Goal: Task Accomplishment & Management: Manage account settings

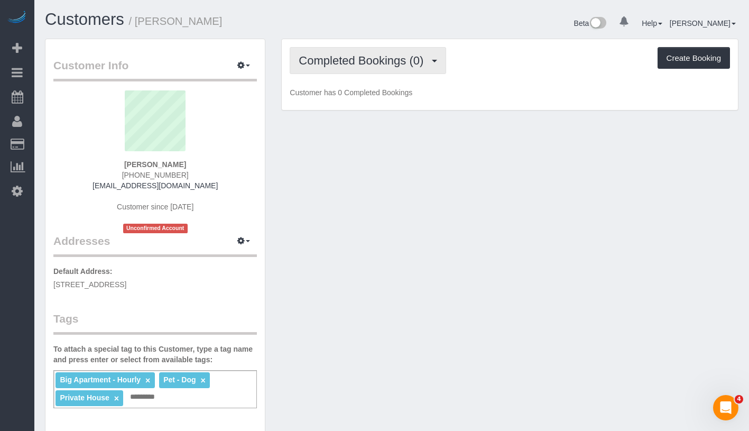
click at [363, 57] on span "Completed Bookings (0)" at bounding box center [364, 60] width 130 height 13
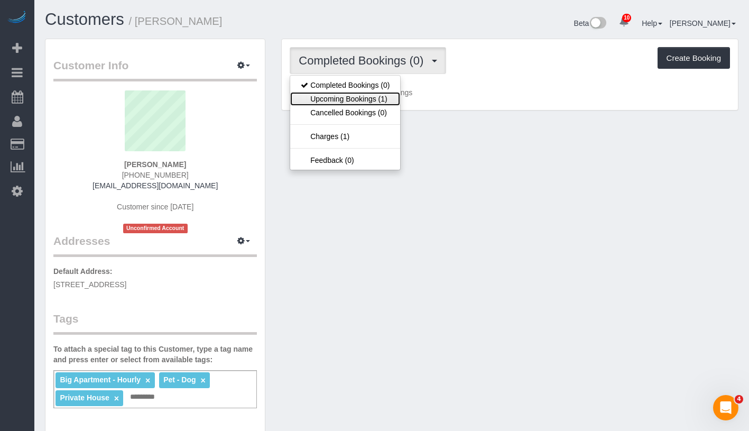
click at [356, 92] on link "Upcoming Bookings (1)" at bounding box center [345, 99] width 110 height 14
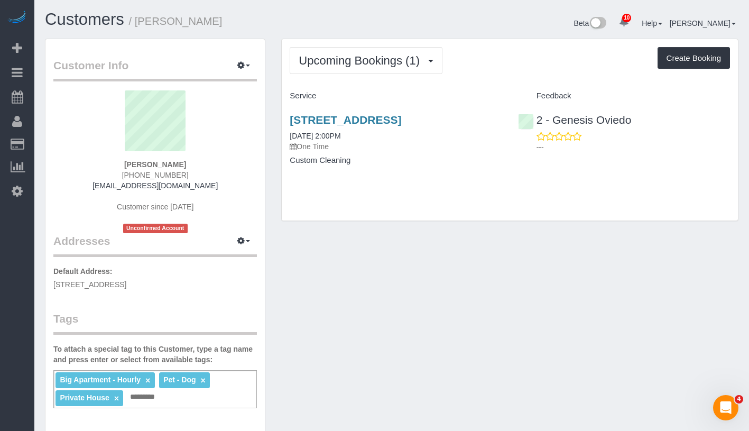
drag, startPoint x: 115, startPoint y: 162, endPoint x: 200, endPoint y: 166, distance: 85.7
click at [200, 166] on div "Andrea Cisneros 1 (718) 552-6166 adc401@nyu.edu Customer since 2025 Unconfirmed…" at bounding box center [154, 161] width 203 height 143
copy strong "Andrea Cisneros"
drag, startPoint x: 290, startPoint y: 150, endPoint x: 364, endPoint y: 148, distance: 74.5
click at [364, 148] on div "Upcoming Bookings (1) Completed Bookings (0) Upcoming Bookings (1) Cancelled Bo…" at bounding box center [509, 135] width 473 height 193
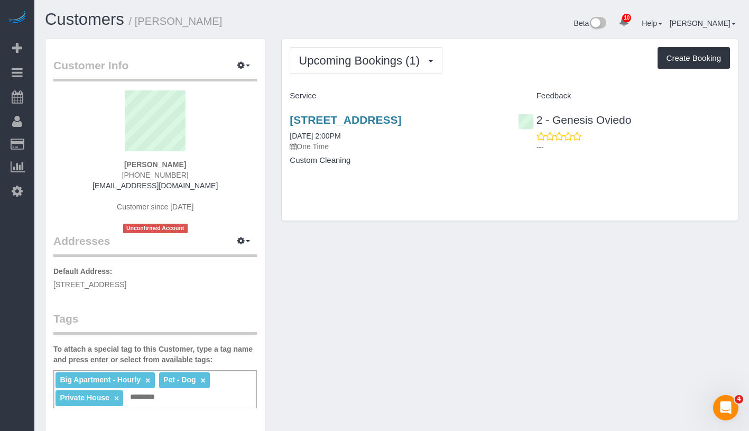
copy link "08/18/2025 2:00PM"
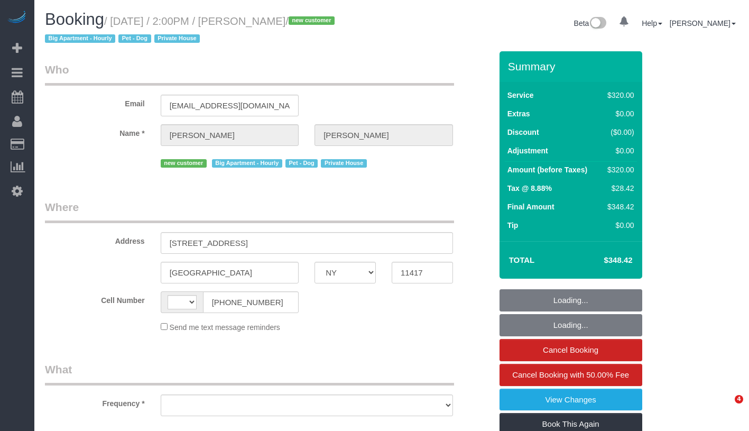
select select "NY"
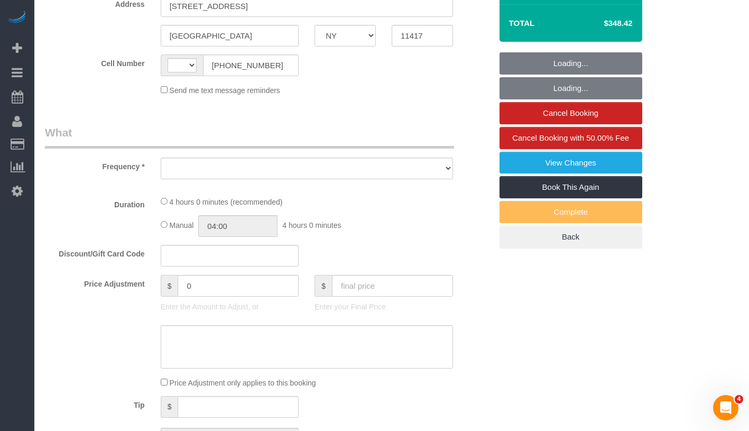
select select "object:470"
select select "number:89"
select select "number:90"
select select "number:13"
select select "number:5"
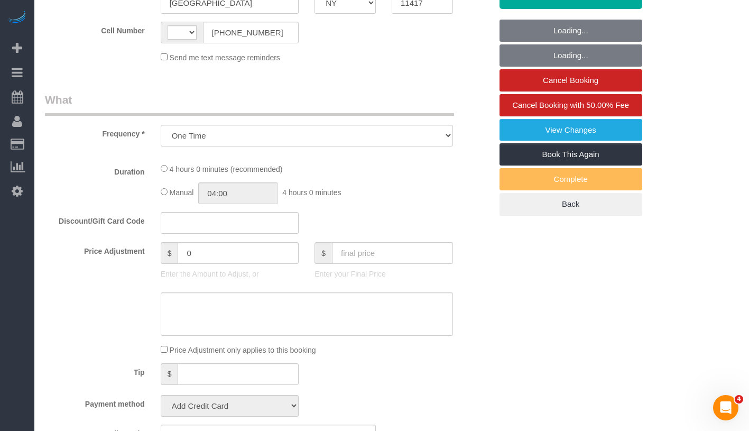
select select "string:US"
select select "string:stripe-pm_1Rv5G74VGloSiKo7LUHXaEZw"
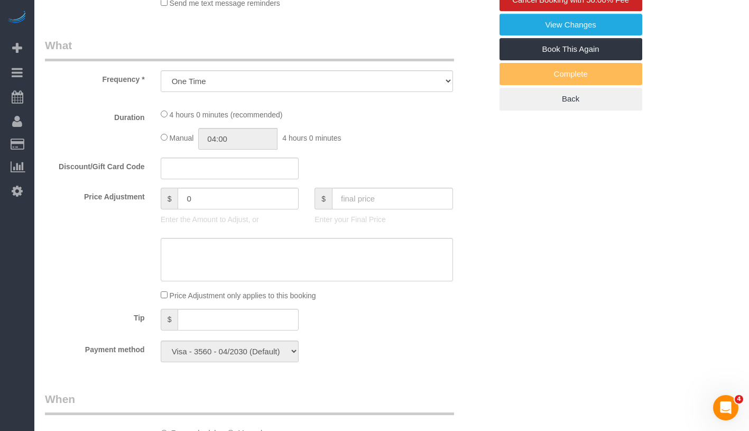
select select "240"
select select "spot1"
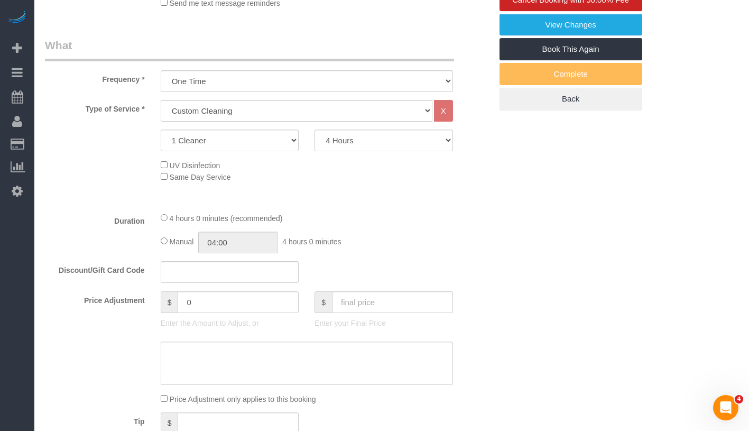
select select "object:1430"
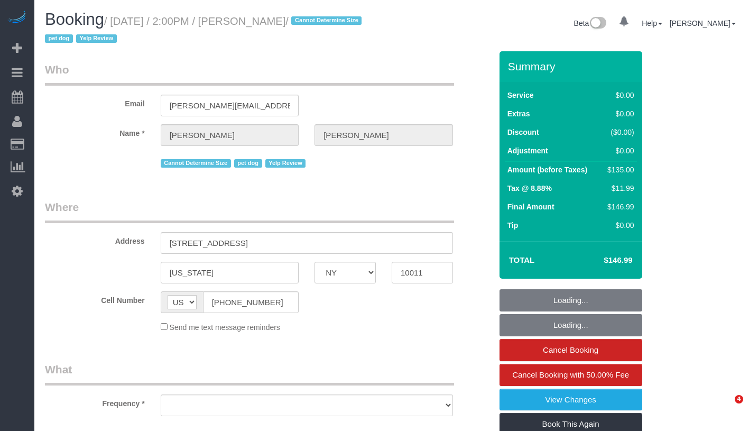
select select "NY"
select select "number:60"
select select "number:90"
select select "number:15"
select select "number:7"
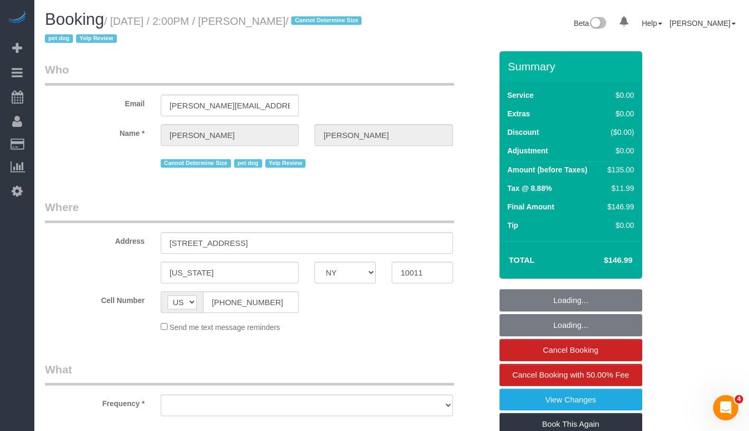
select select "object:972"
select select "1"
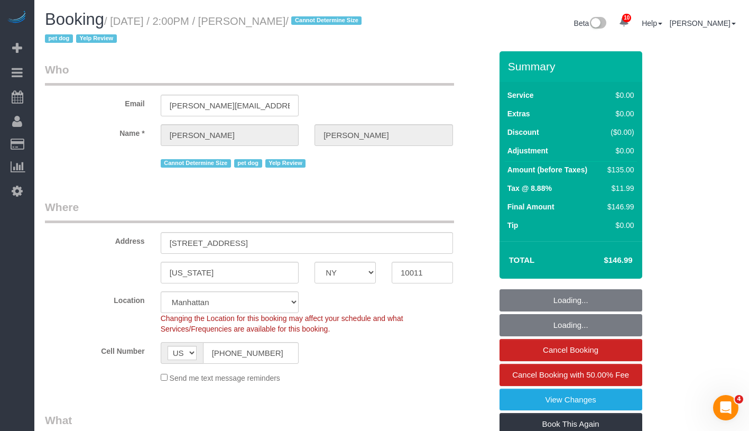
select select "spot1"
select select "object:1399"
select select "string:stripe-pm_1QXRgm4VGloSiKo7aizFuQsZ"
select select "1"
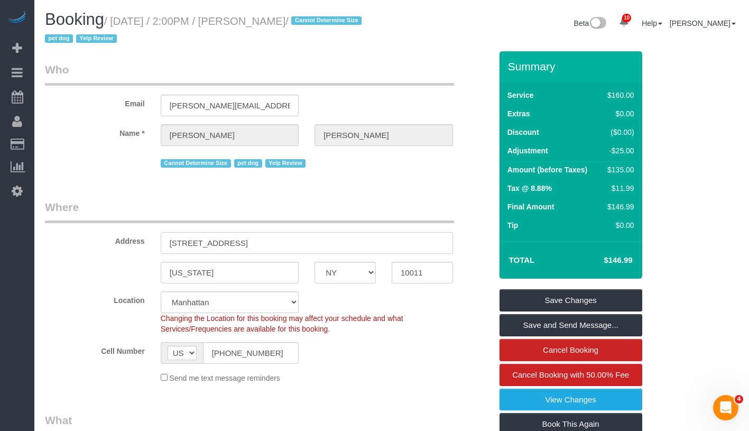
drag, startPoint x: 167, startPoint y: 244, endPoint x: 287, endPoint y: 240, distance: 120.6
click at [287, 240] on input "148 West 16th Street, Apt 4" at bounding box center [307, 243] width 292 height 22
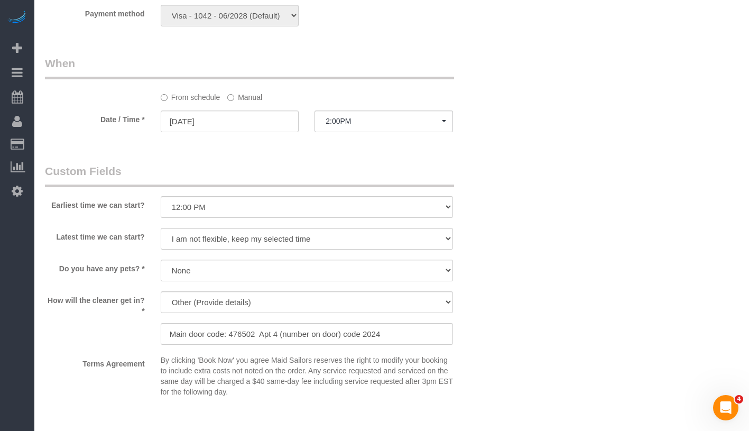
scroll to position [1063, 0]
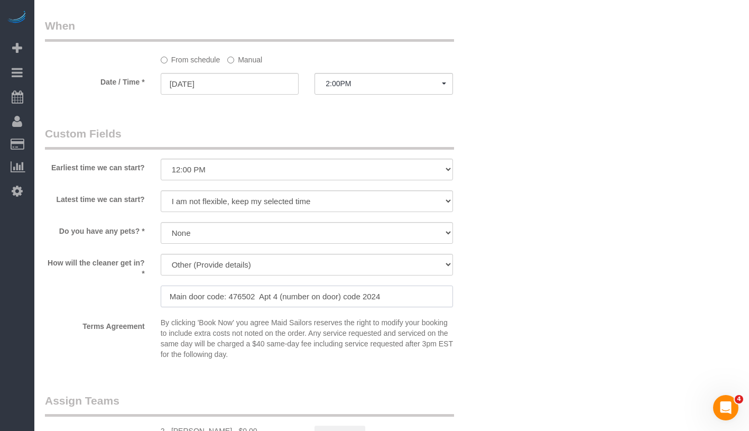
drag, startPoint x: 168, startPoint y: 295, endPoint x: 387, endPoint y: 297, distance: 218.8
click at [387, 297] on input "Main door code: 476502 Apt 4 (number on door) code 2024" at bounding box center [307, 296] width 292 height 22
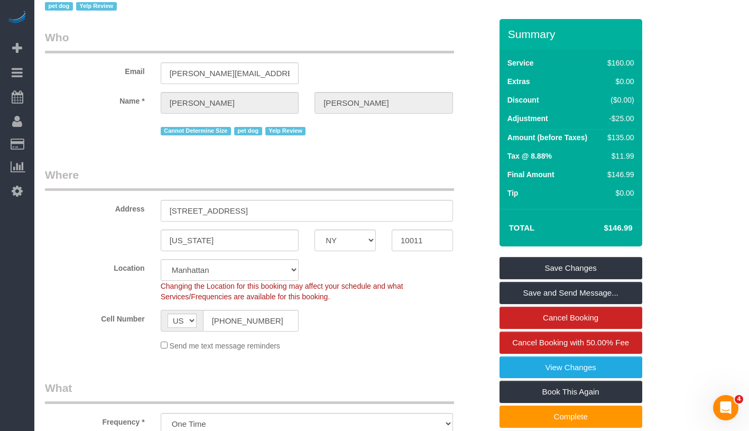
scroll to position [0, 0]
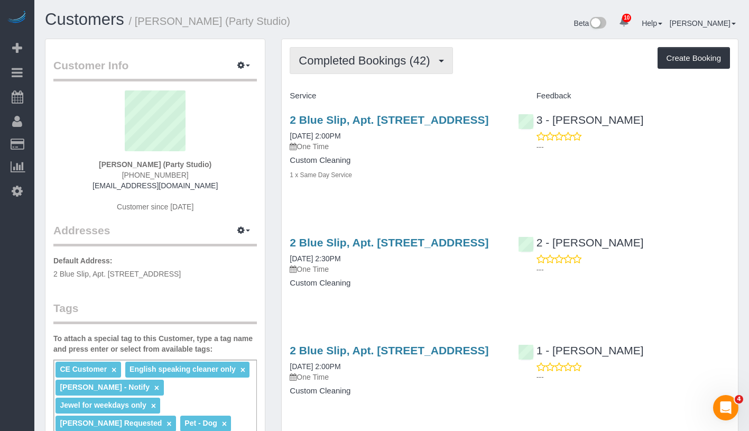
click at [348, 60] on span "Completed Bookings (42)" at bounding box center [367, 60] width 136 height 13
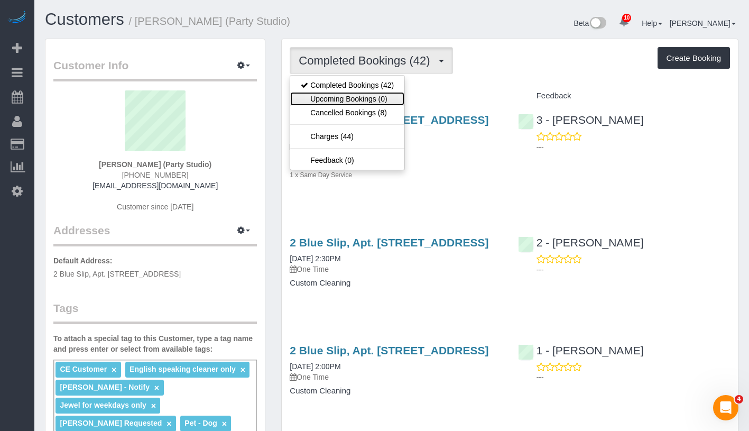
click at [345, 103] on link "Upcoming Bookings (0)" at bounding box center [347, 99] width 114 height 14
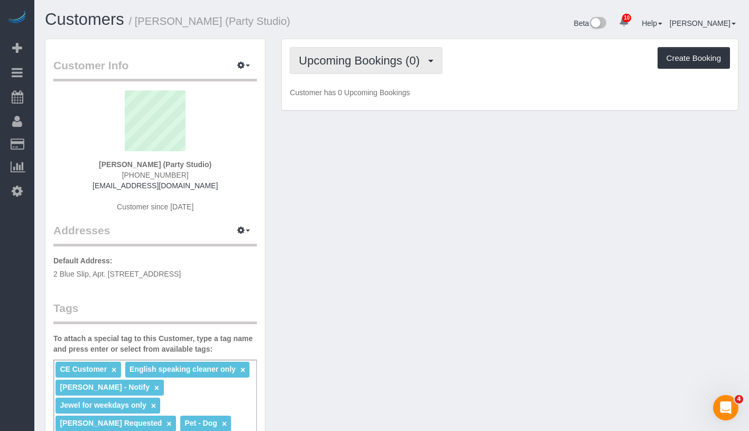
click at [359, 60] on span "Upcoming Bookings (0)" at bounding box center [362, 60] width 126 height 13
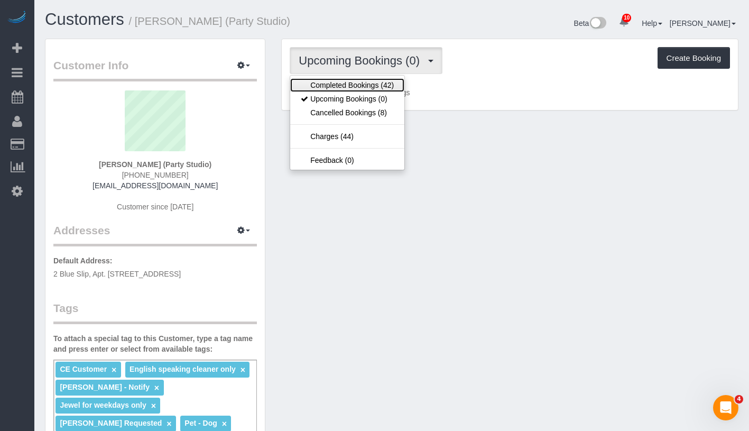
click at [354, 86] on link "Completed Bookings (42)" at bounding box center [347, 85] width 114 height 14
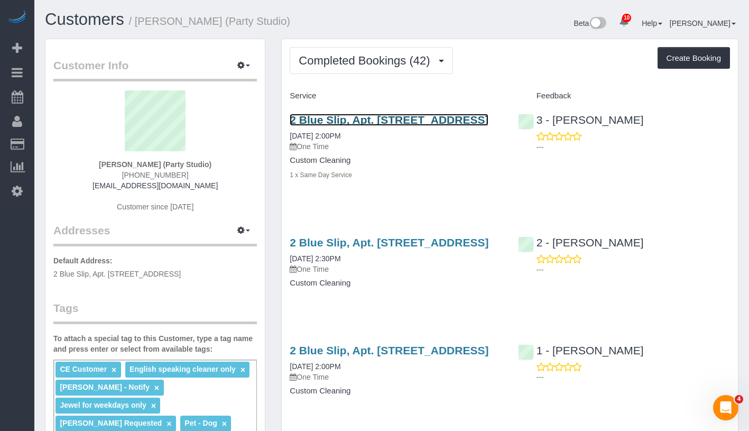
click at [363, 118] on link "2 Blue Slip, Apt. 35a, Brooklyn, NY 11222" at bounding box center [389, 120] width 199 height 12
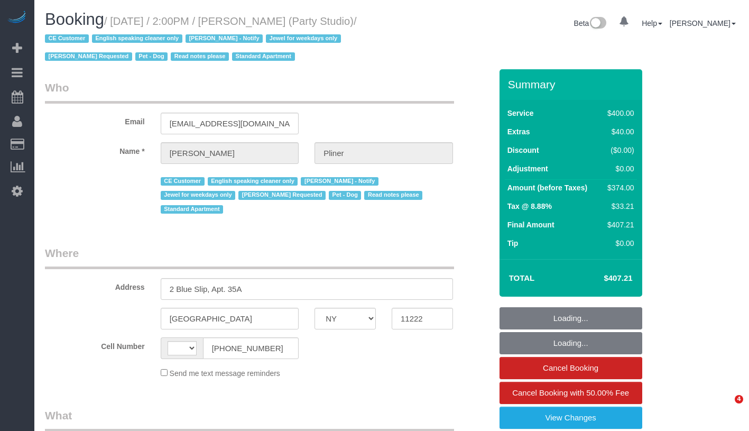
select select "NY"
select select "number:89"
select select "number:90"
select select "number:13"
select select "number:7"
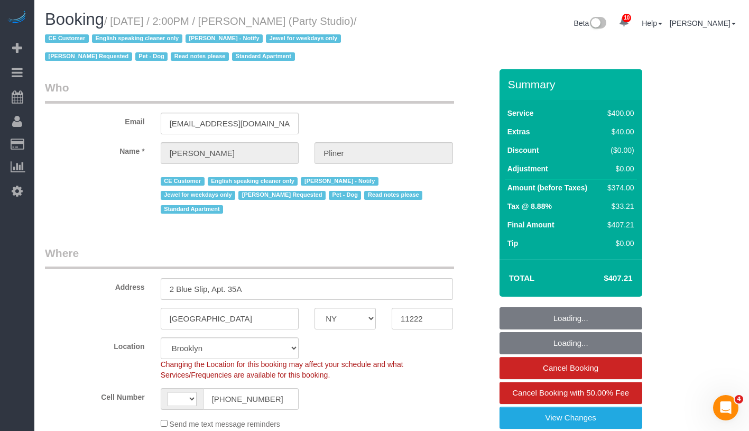
select select "string:US"
select select "object:1023"
select select "300"
select select "spot1"
select select "string:stripe-pm_1Ra3TY4VGloSiKo7j3jCiqJ4"
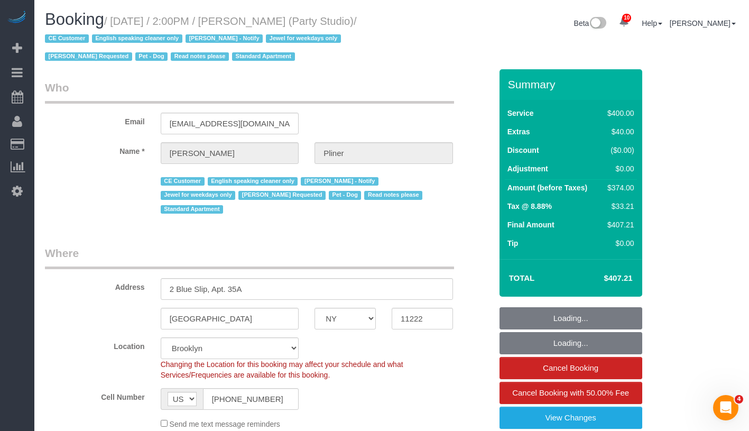
select select "object:1432"
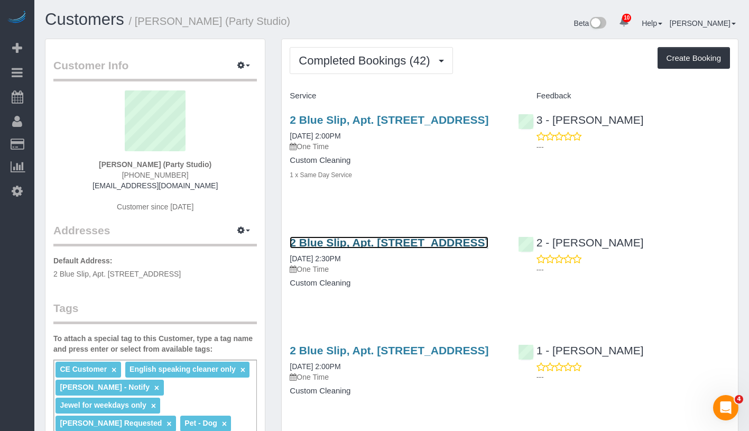
click at [359, 248] on link "2 Blue Slip, Apt. [STREET_ADDRESS]" at bounding box center [389, 242] width 199 height 12
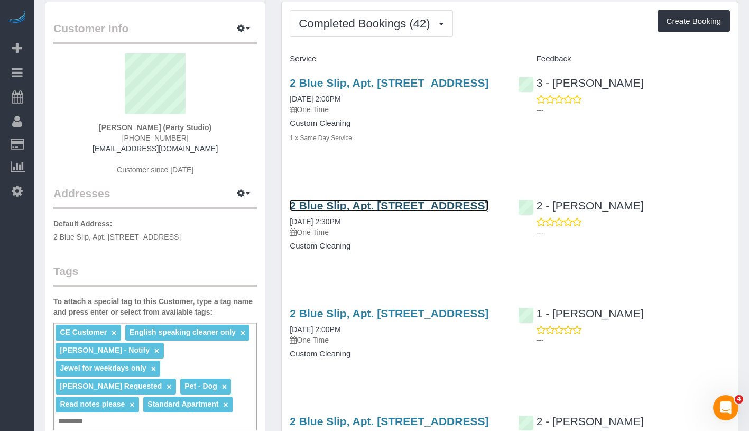
scroll to position [82, 0]
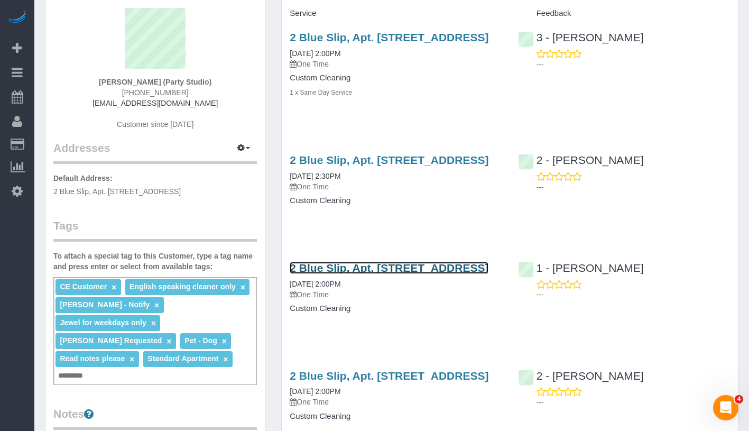
click at [373, 274] on link "2 Blue Slip, Apt. [STREET_ADDRESS]" at bounding box center [389, 268] width 199 height 12
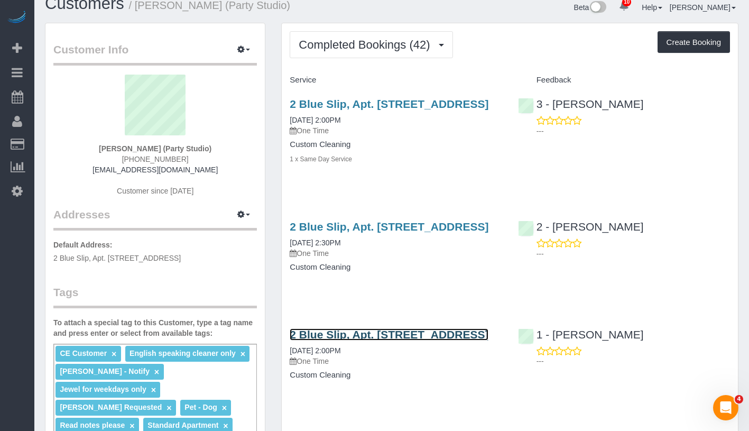
scroll to position [0, 0]
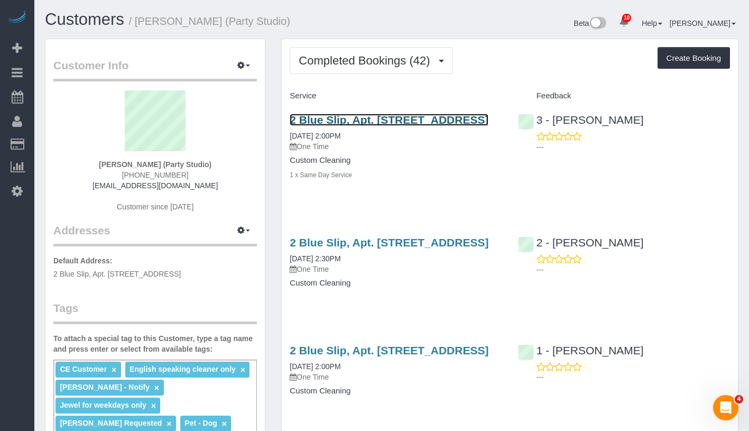
click at [364, 117] on link "2 Blue Slip, Apt. [STREET_ADDRESS]" at bounding box center [389, 120] width 199 height 12
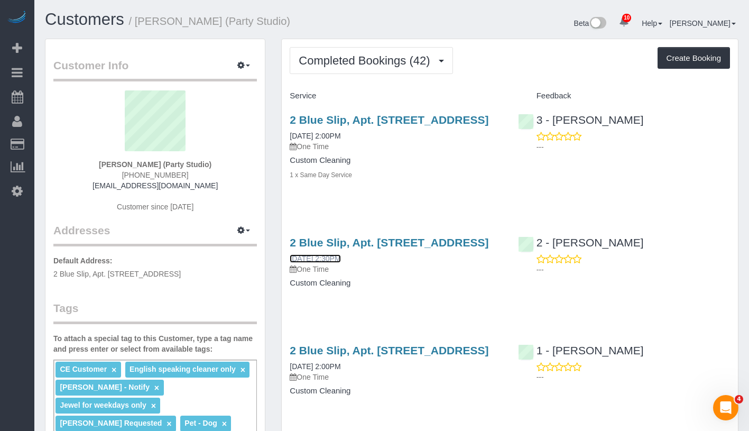
click at [333, 263] on link "[DATE] 2:30PM" at bounding box center [315, 258] width 51 height 8
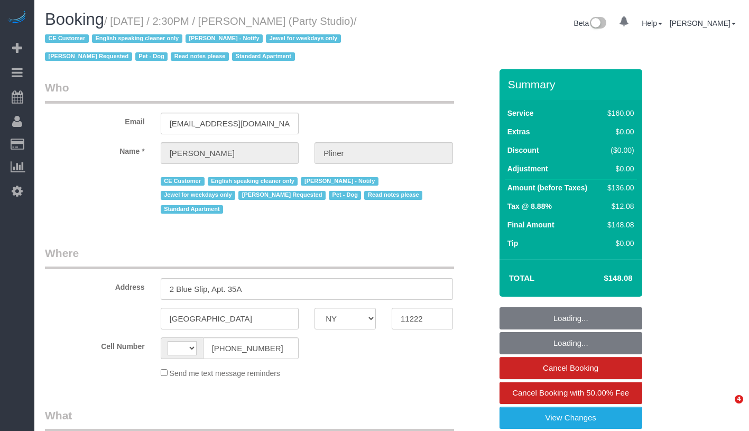
select select "NY"
select select "object:500"
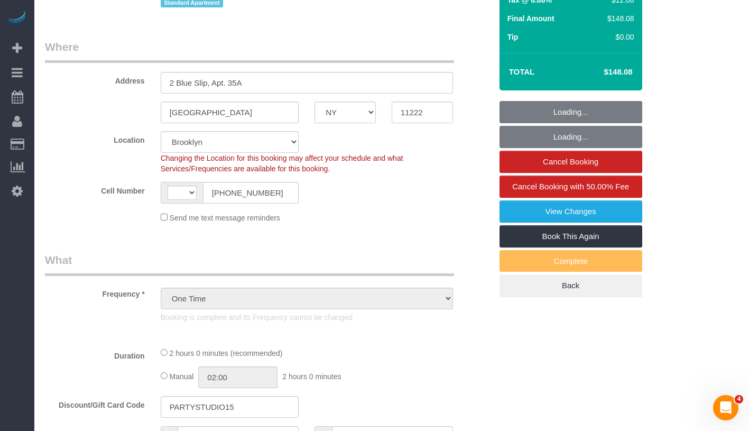
select select "string:[GEOGRAPHIC_DATA]"
select select "number:89"
select select "number:90"
select select "number:13"
select select "number:7"
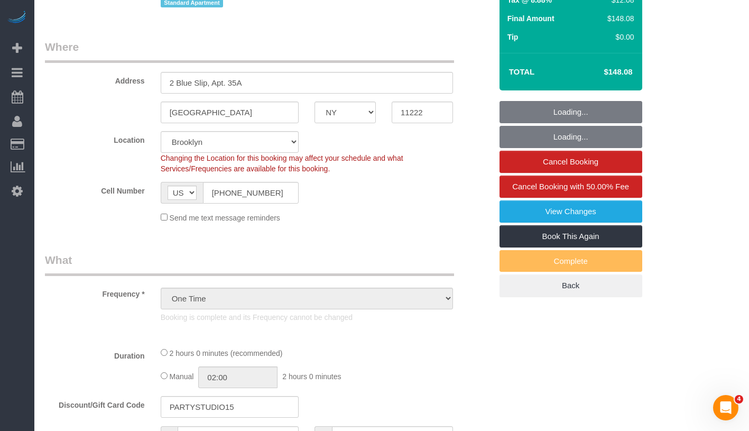
select select "object:898"
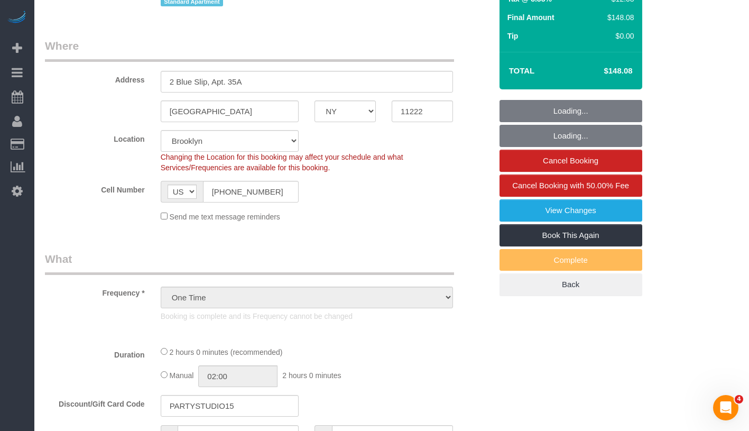
scroll to position [308, 0]
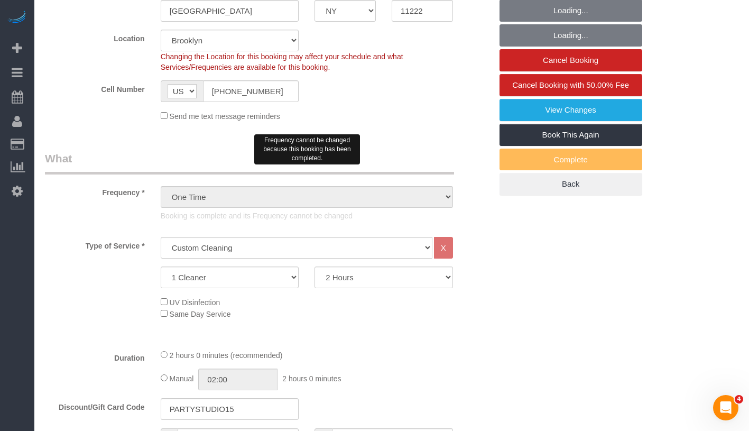
select select "string:stripe-pm_1Ra3TY4VGloSiKo7j3jCiqJ4"
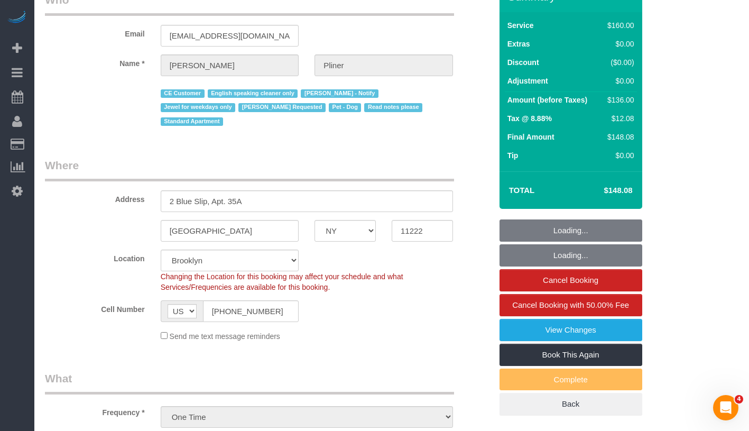
scroll to position [0, 0]
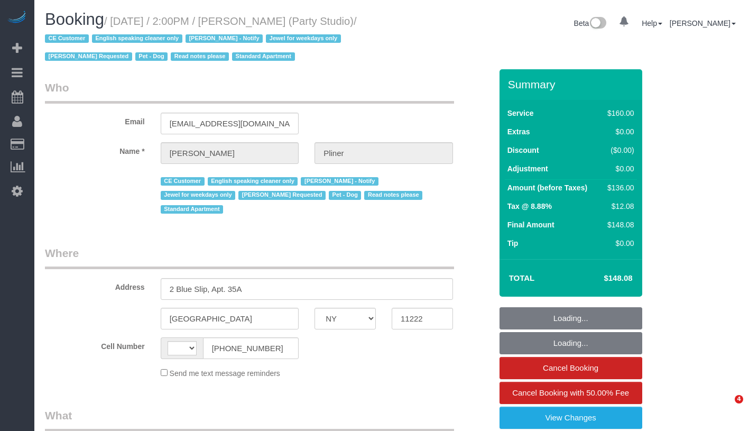
select select "NY"
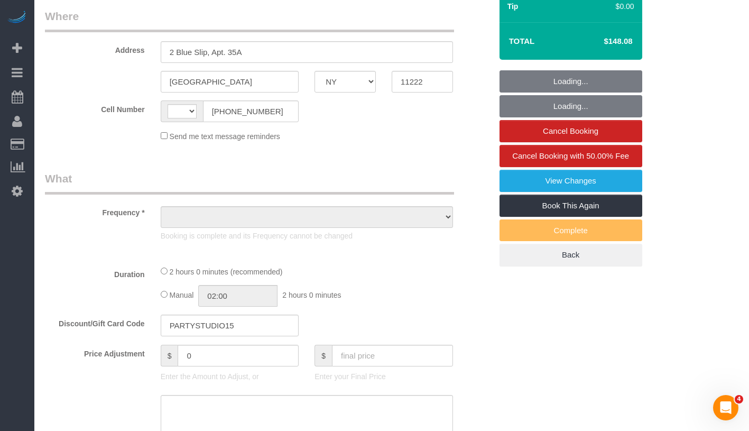
select select "string:[GEOGRAPHIC_DATA]"
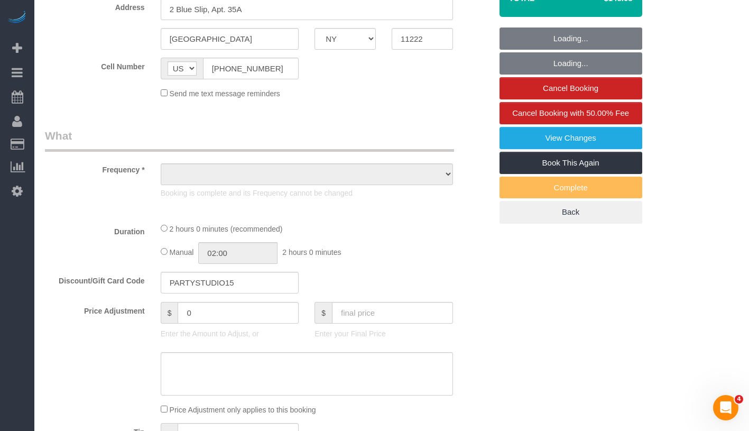
select select "number:89"
select select "number:90"
select select "number:13"
select select "number:7"
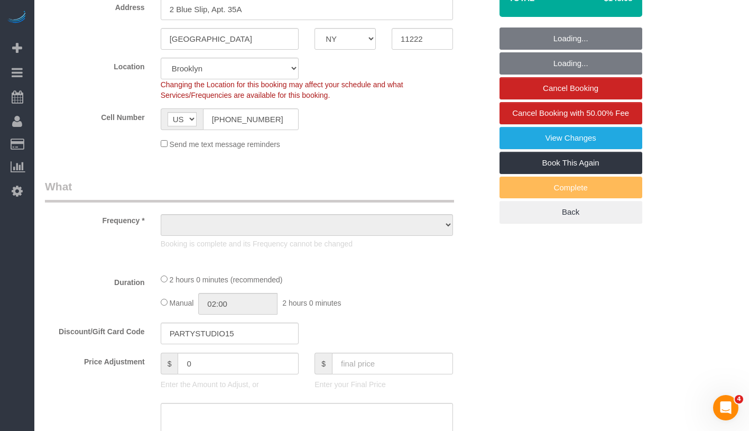
scroll to position [340, 0]
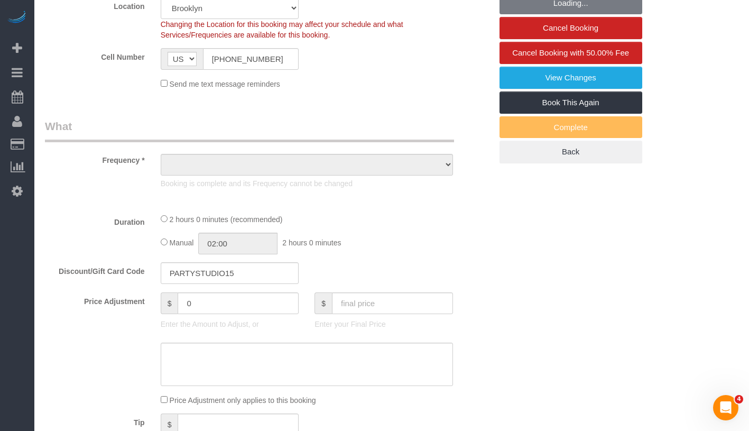
select select "object:897"
select select "spot1"
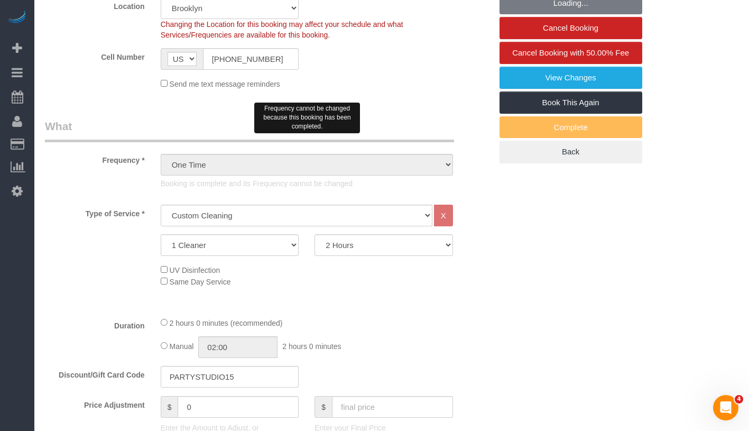
select select "object:1435"
select select "string:stripe-pm_1Ra3TY4VGloSiKo7j3jCiqJ4"
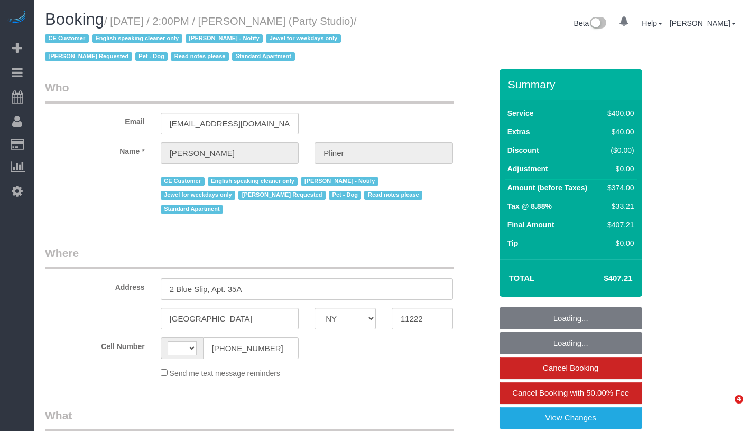
select select "NY"
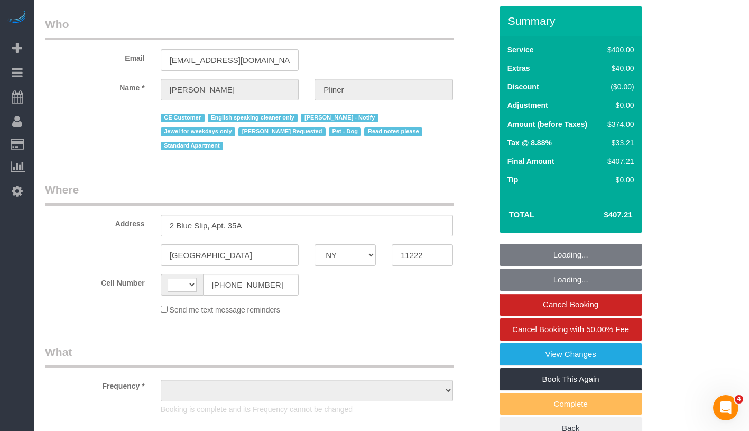
select select "string:[GEOGRAPHIC_DATA]"
select select "object:747"
select select "number:89"
select select "number:90"
select select "number:13"
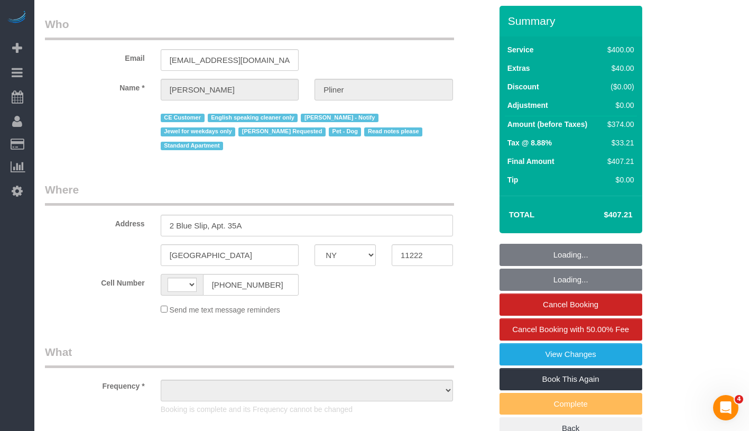
select select "number:7"
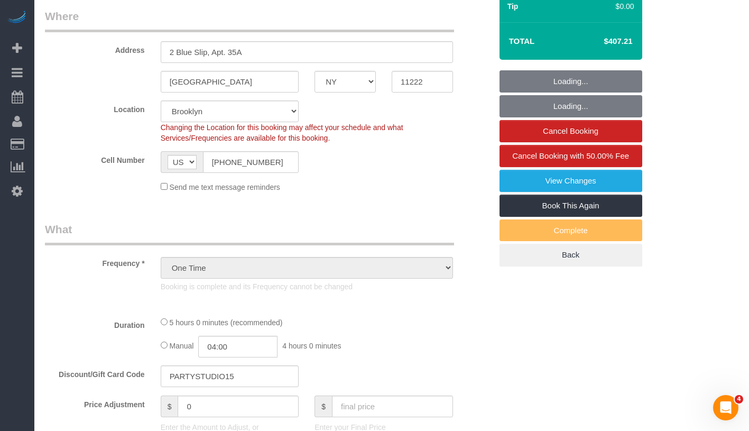
select select "object:898"
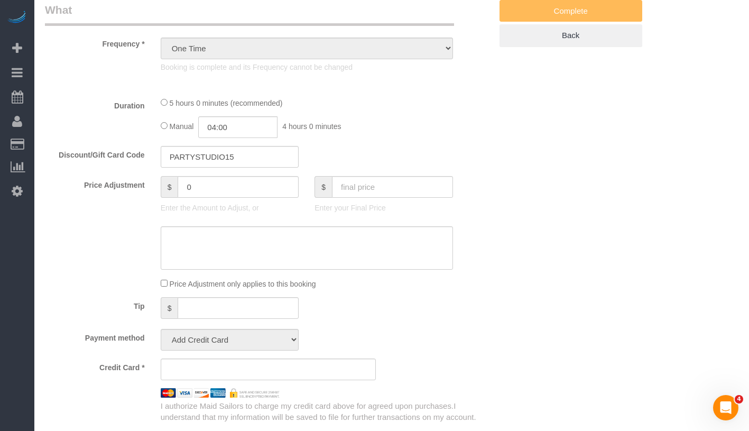
select select "spot1"
select select "300"
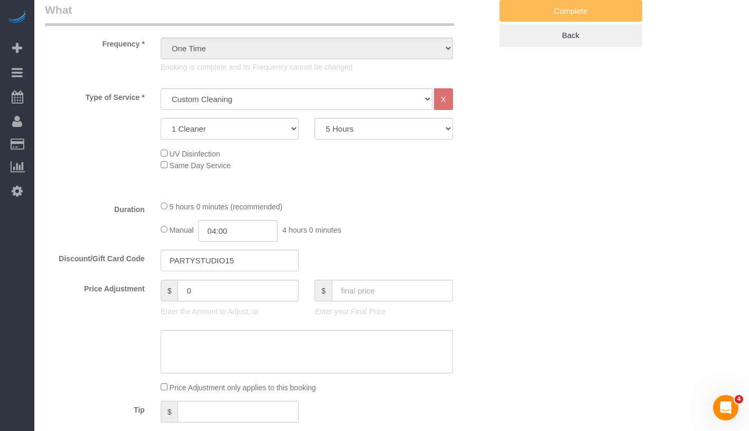
select select "string:stripe-pm_1Ra3TY4VGloSiKo7j3jCiqJ4"
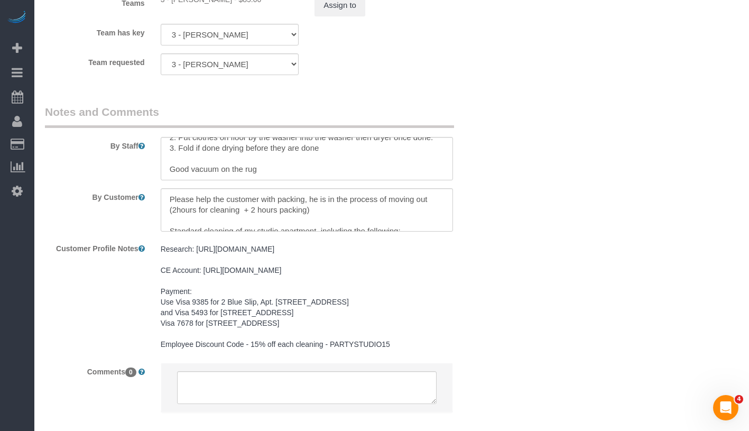
scroll to position [1415, 0]
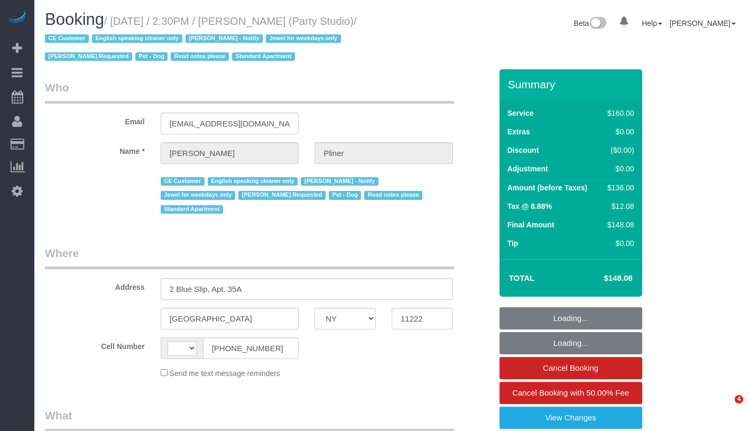
select select "NY"
select select "object:500"
select select "number:89"
select select "number:90"
select select "number:13"
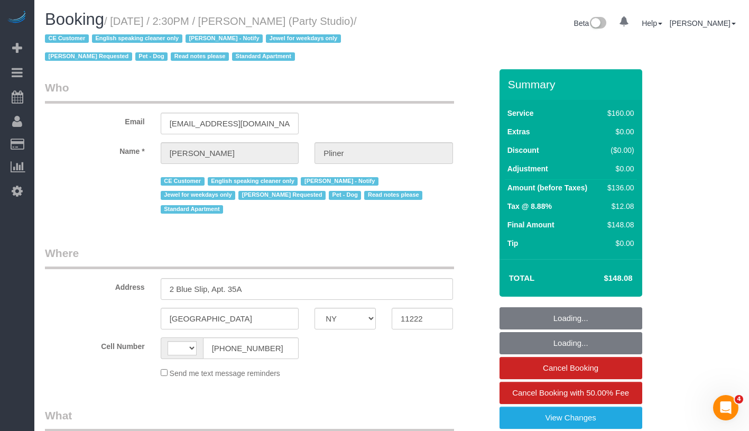
select select "number:7"
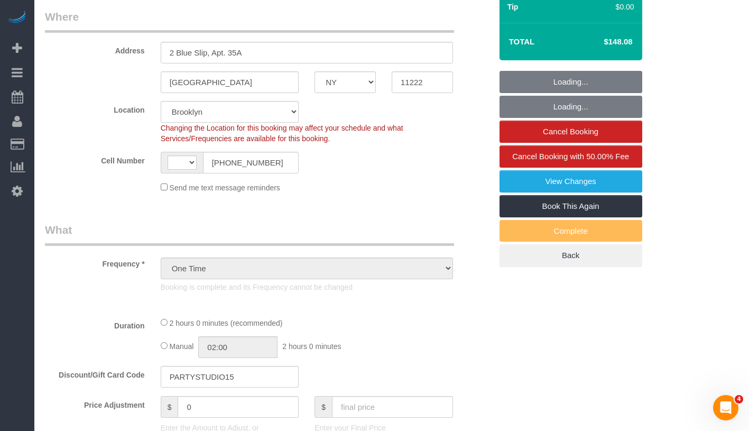
select select "object:898"
select select "string:[GEOGRAPHIC_DATA]"
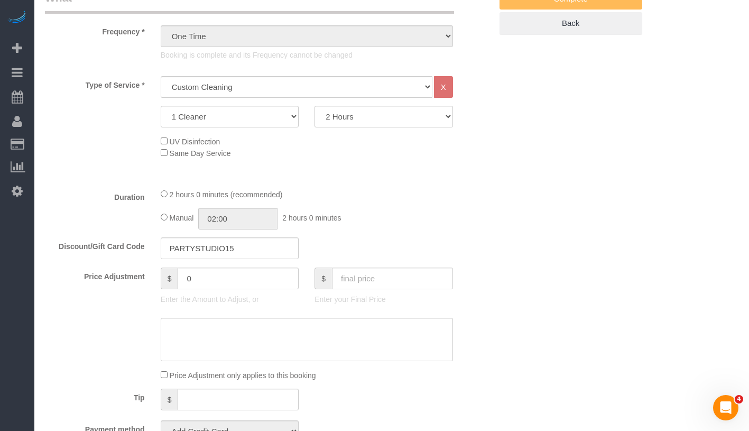
select select "string:stripe-pm_1Ra3TY4VGloSiKo7j3jCiqJ4"
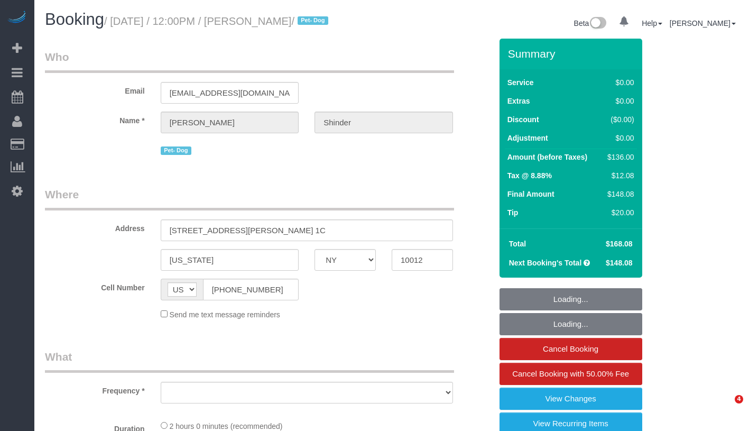
select select "NY"
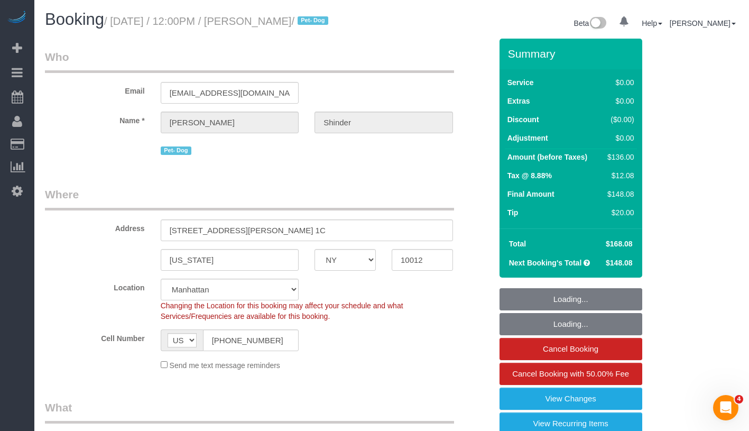
select select "string:stripe-pm_1Pyf034VGloSiKo7q90DMxe6"
select select "1"
select select "object:828"
select select "spot1"
select select "number:89"
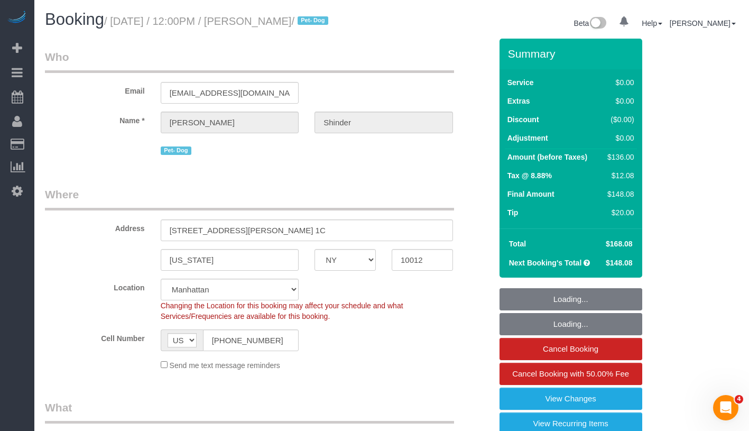
select select "number:90"
select select "number:13"
select select "number:5"
select select "1"
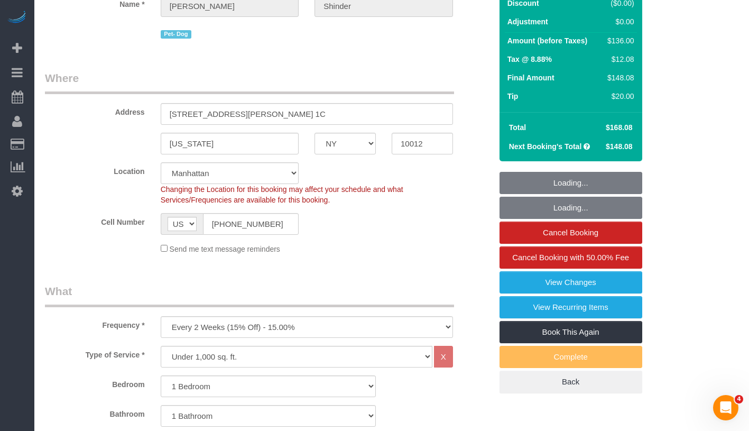
select select "object:1435"
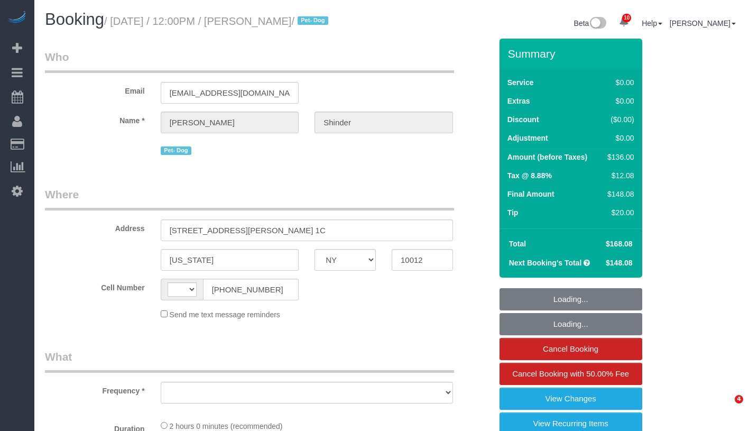
select select "NY"
select select "string:US"
select select "number:89"
select select "number:90"
select select "number:13"
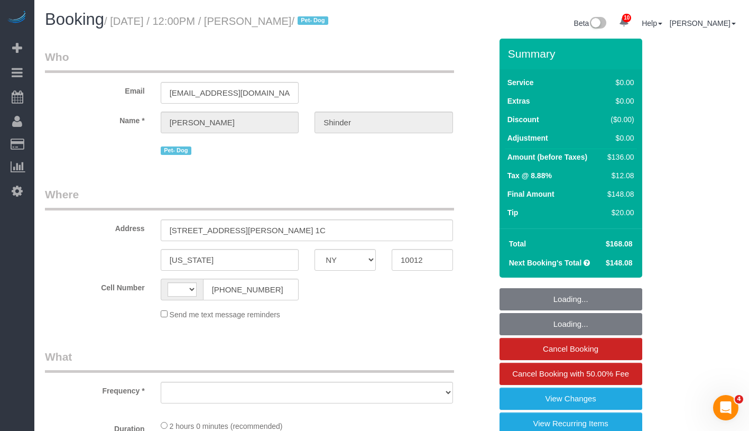
select select "number:5"
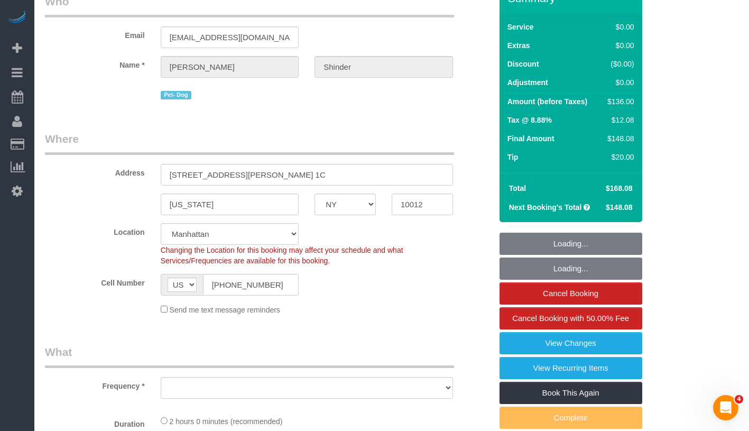
select select "string:stripe-pm_1Pyf034VGloSiKo7q90DMxe6"
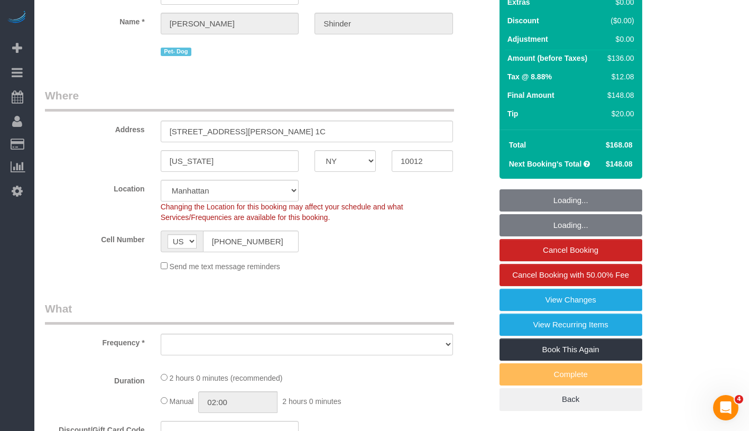
select select "object:870"
select select "spot1"
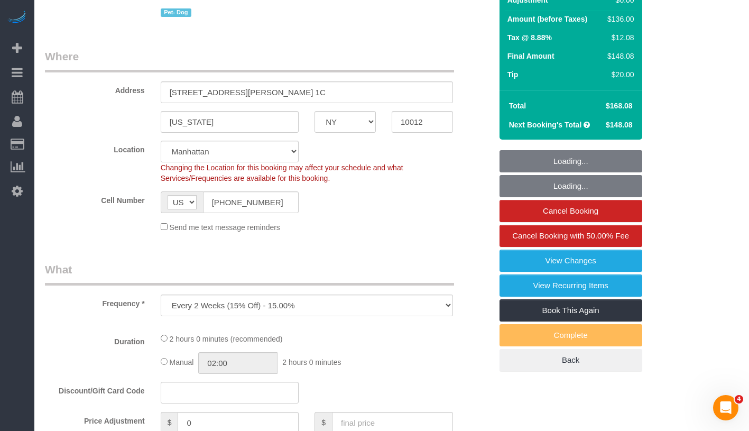
select select "object:1296"
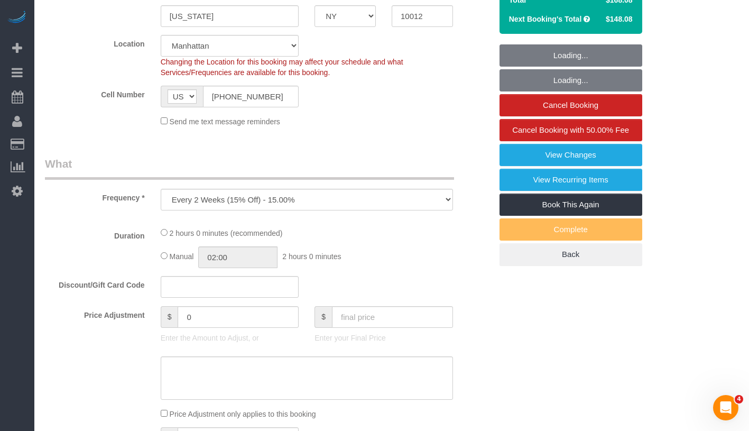
select select "1"
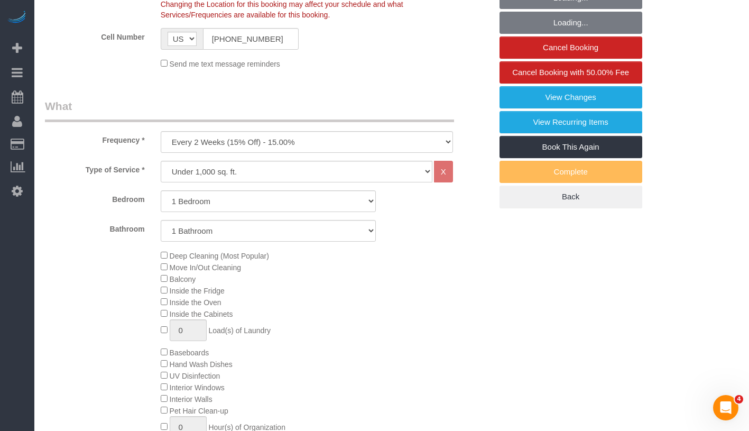
select select "1"
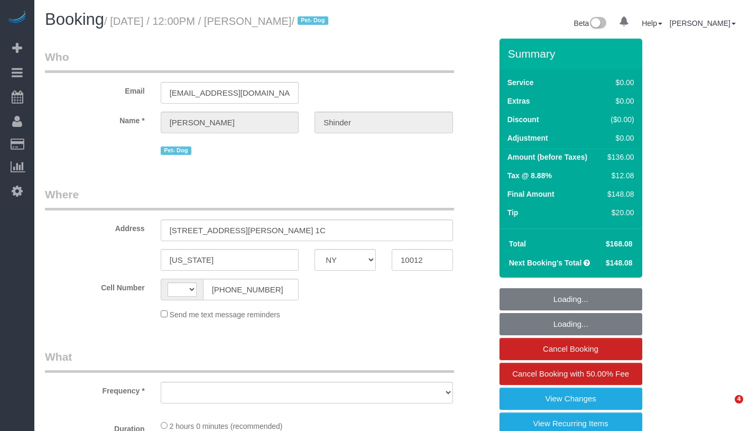
select select "NY"
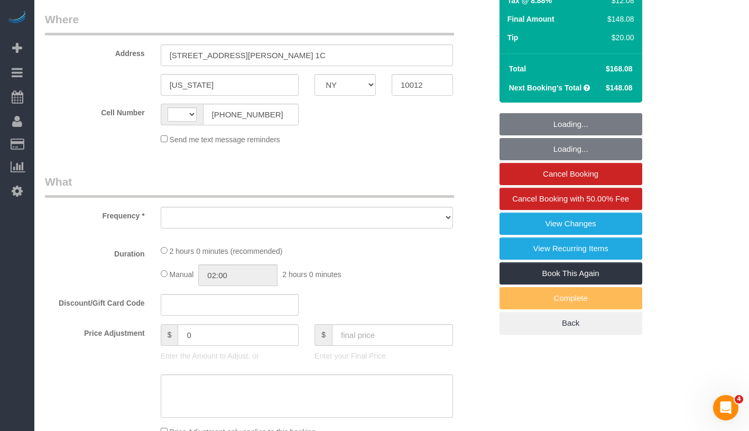
select select "number:89"
select select "number:90"
select select "number:13"
select select "number:5"
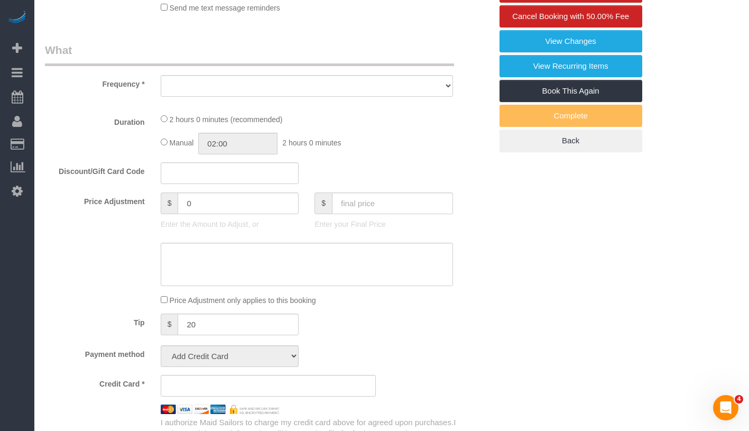
select select "string:[GEOGRAPHIC_DATA]"
select select "string:stripe-pm_1Pyf034VGloSiKo7q90DMxe6"
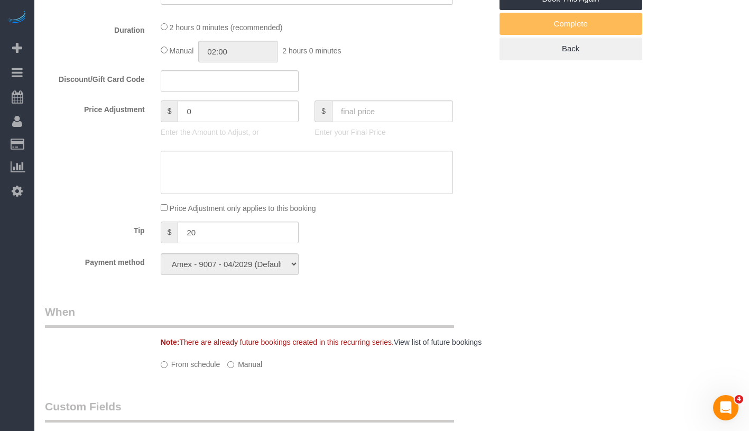
select select "object:870"
select select "spot1"
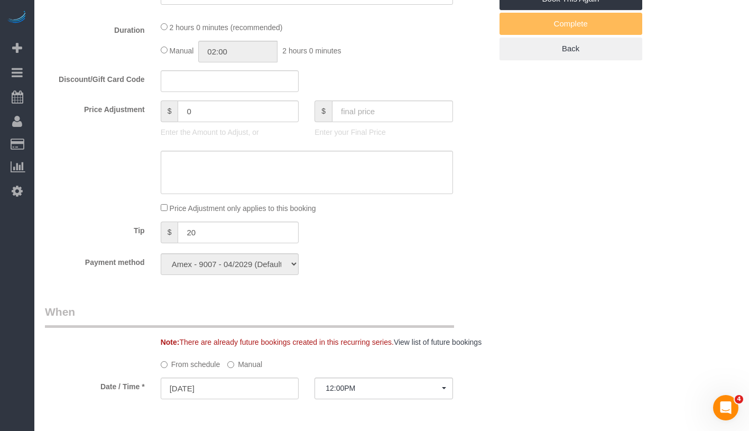
select select "object:1296"
select select "1"
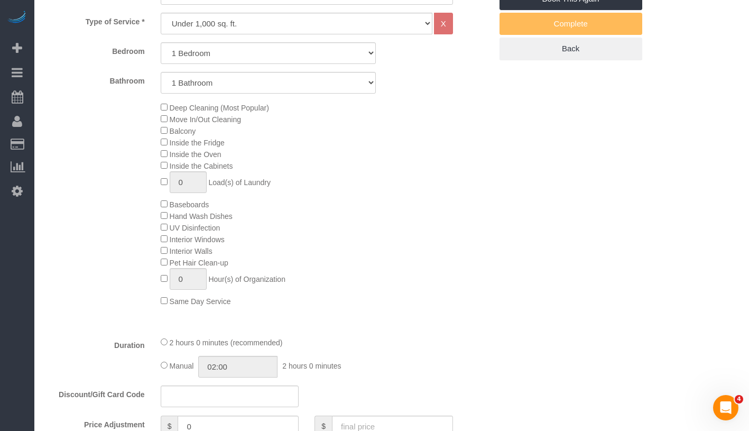
select select "1"
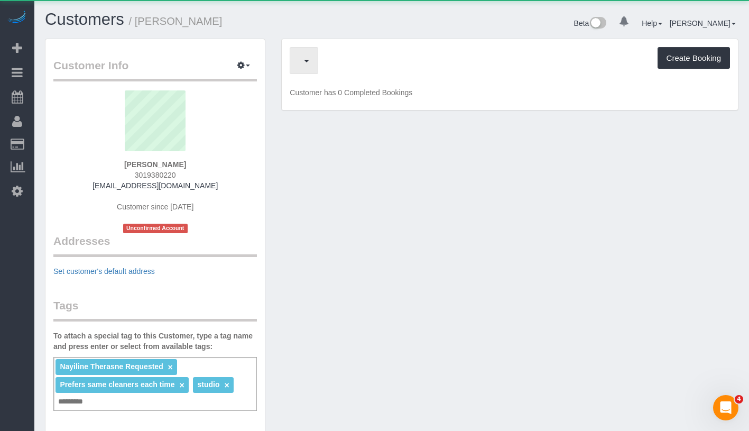
click at [304, 64] on span "button" at bounding box center [301, 60] width 5 height 13
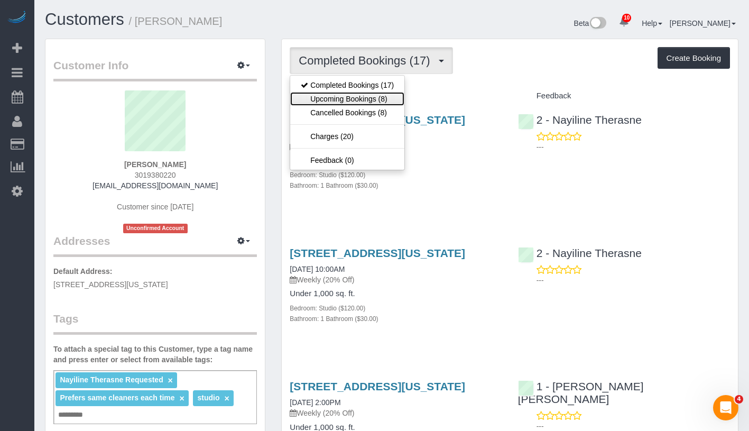
click at [342, 100] on link "Upcoming Bookings (8)" at bounding box center [347, 99] width 114 height 14
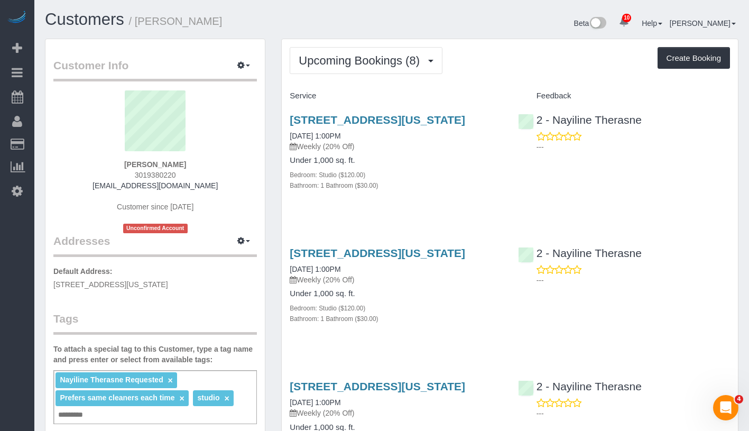
drag, startPoint x: 283, startPoint y: 150, endPoint x: 367, endPoint y: 147, distance: 84.0
click at [367, 147] on div "[STREET_ADDRESS][US_STATE] [DATE] 1:00PM Weekly (20% Off) Under 1,000 sq. ft. B…" at bounding box center [396, 158] width 228 height 107
copy link "08/18/2025 1:00PM"
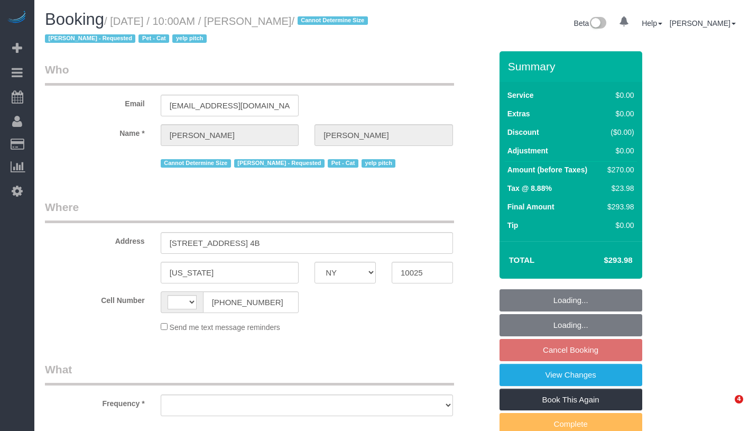
select select "NY"
select select "number:57"
select select "number:71"
select select "number:14"
select select "number:5"
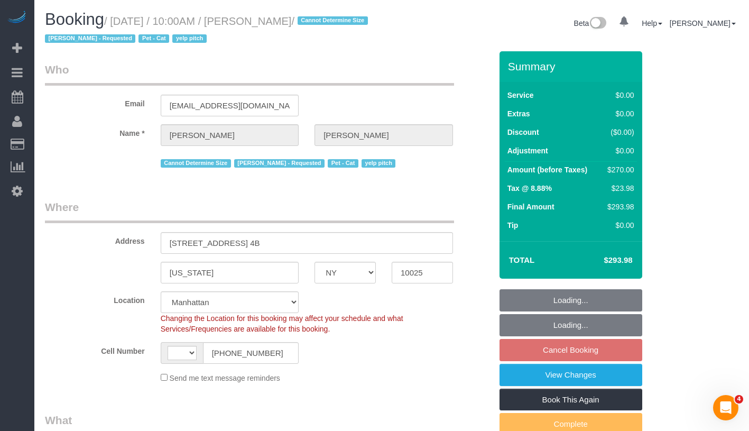
select select "string:[GEOGRAPHIC_DATA]"
select select "object:966"
select select "3"
select select "2"
select select "spot3"
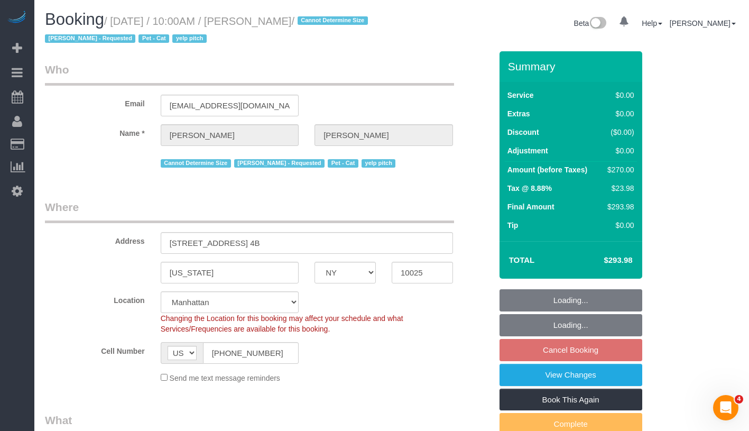
select select "3"
select select "2"
select select "object:1427"
select select "string:stripe-pm_1RxUSn4VGloSiKo7D5eESK6f"
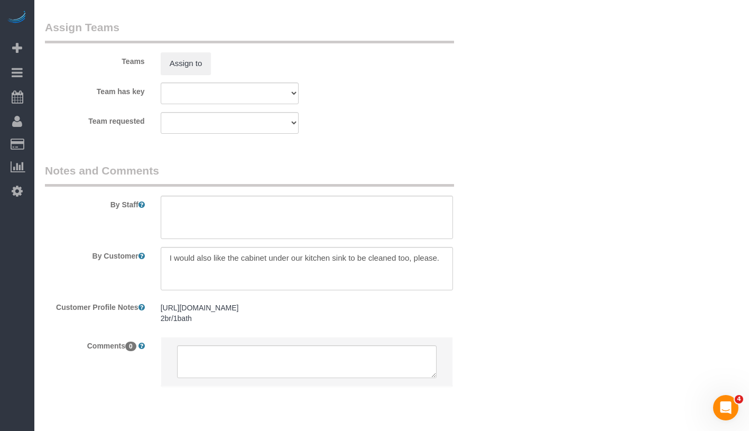
scroll to position [1437, 0]
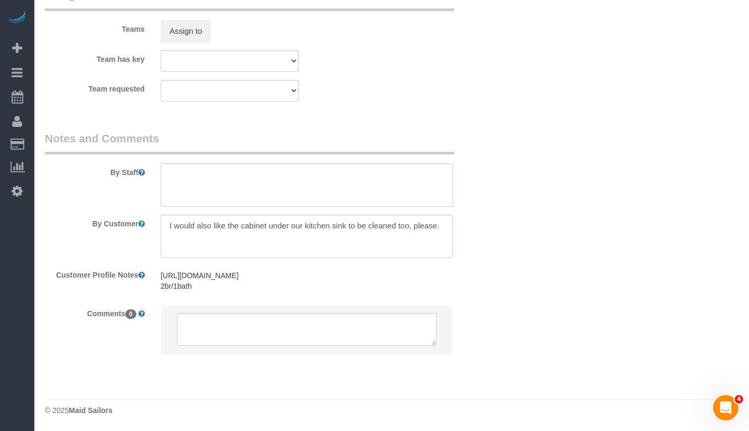
drag, startPoint x: 159, startPoint y: 274, endPoint x: 187, endPoint y: 287, distance: 31.0
click at [187, 287] on div "[URL][DOMAIN_NAME] 2br/1bath [URL][DOMAIN_NAME] 2br/1bath" at bounding box center [307, 281] width 308 height 31
copy pre "https://streeteasy.com/property/7681805-251-west-71-street-5d 2br/1ba"
drag, startPoint x: 209, startPoint y: 287, endPoint x: 157, endPoint y: 275, distance: 53.8
click at [157, 275] on div "[URL][DOMAIN_NAME] 2br/1bath [URL][DOMAIN_NAME] 2br/1bath" at bounding box center [307, 281] width 308 height 31
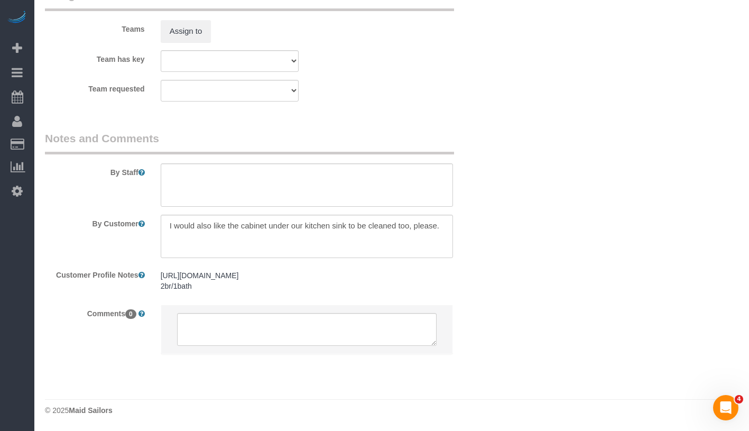
copy pre "[URL][DOMAIN_NAME] 2br/1bath"
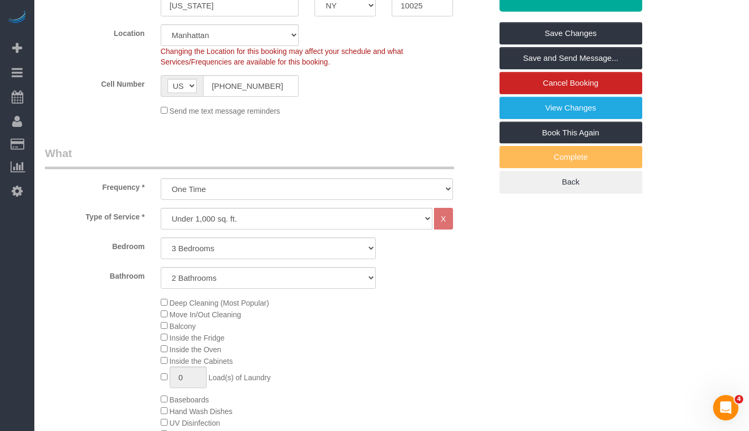
scroll to position [0, 0]
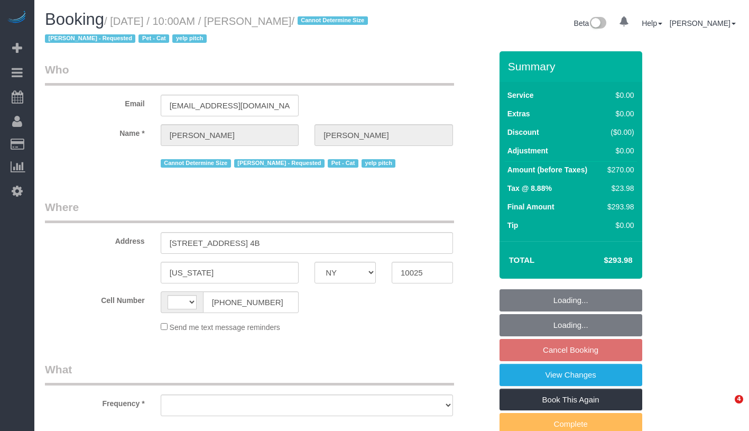
select select "NY"
select select "number:57"
select select "number:71"
select select "number:14"
select select "number:5"
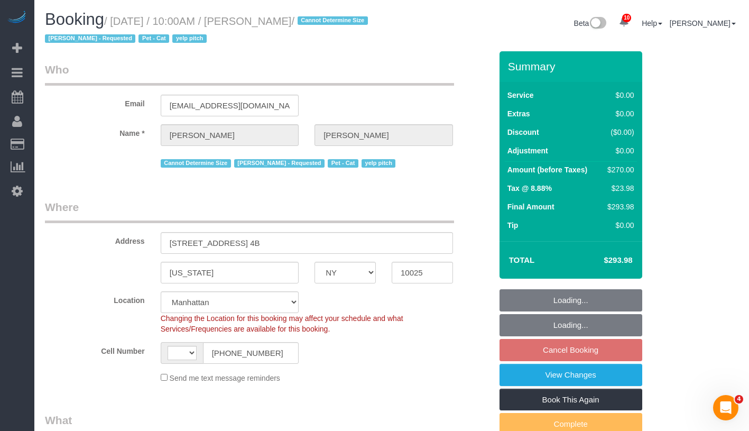
select select "string:[GEOGRAPHIC_DATA]"
select select "string:stripe-pm_1RxUSn4VGloSiKo7D5eESK6f"
select select "3"
select select "2"
select select "object:966"
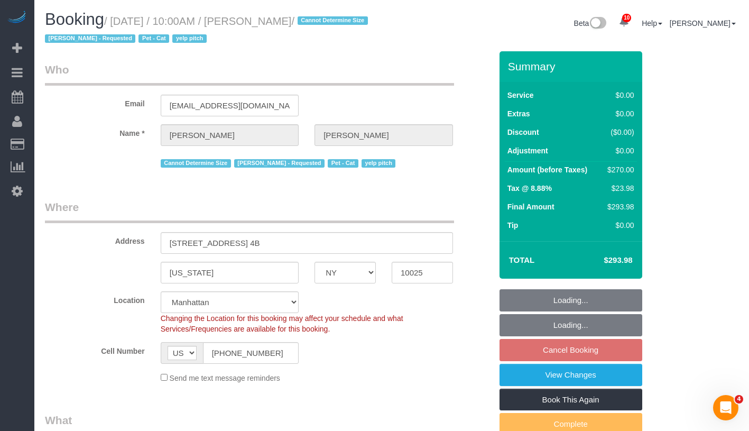
select select "spot3"
select select "3"
select select "2"
select select "object:1427"
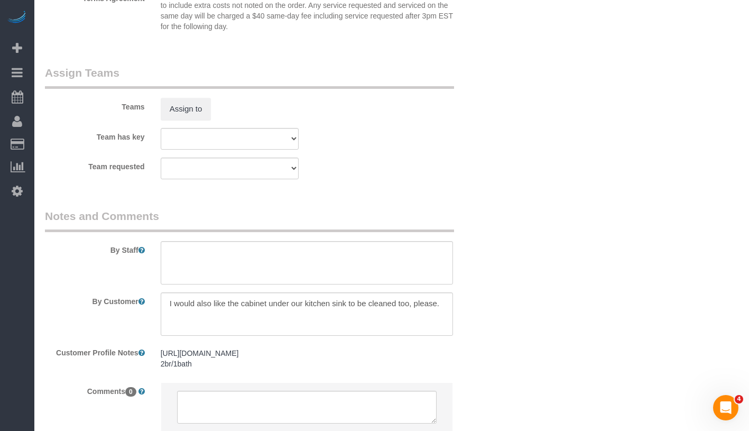
scroll to position [1437, 0]
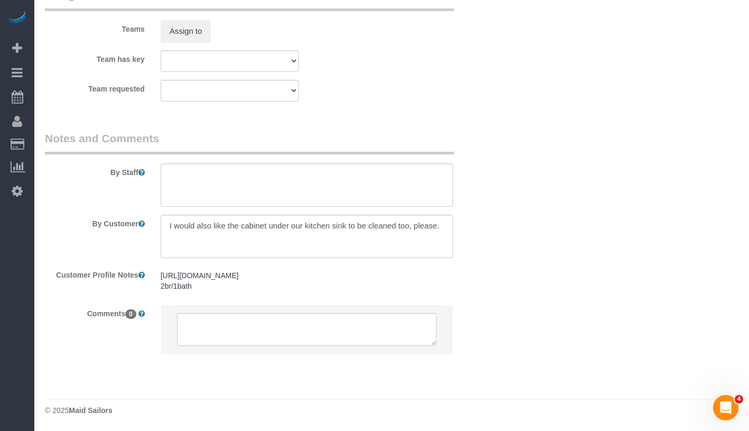
click at [238, 292] on div "[URL][DOMAIN_NAME] 2br/1bath [URL][DOMAIN_NAME] 2br/1bath" at bounding box center [307, 281] width 308 height 31
click at [246, 287] on pre "https://streeteasy.com/property/7681805-251-west-71-street-5d 2br/1bath" at bounding box center [307, 280] width 292 height 21
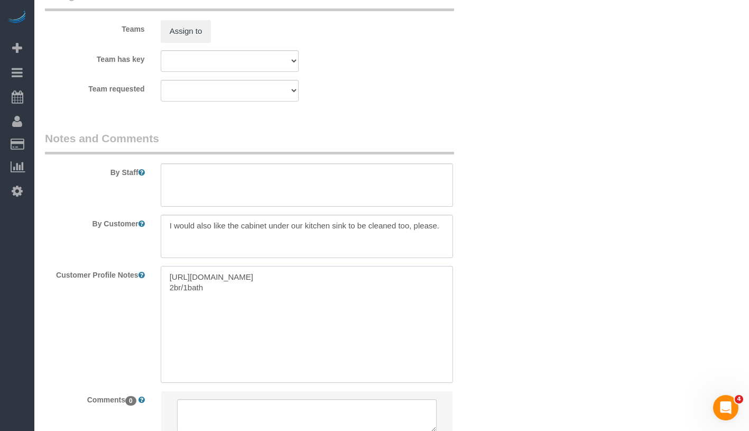
click at [246, 287] on textarea "https://streeteasy.com/property/7681805-251-west-71-street-5d 2br/1bath" at bounding box center [307, 324] width 292 height 117
paste textarea "292 West 92nd Street #4B"
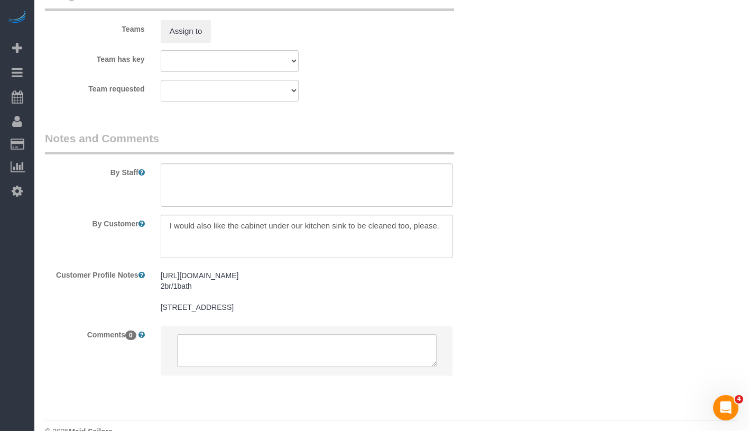
click at [256, 303] on pre "https://streeteasy.com/property/7681805-251-west-71-street-5d 2br/1bath 292 Wes…" at bounding box center [307, 291] width 292 height 42
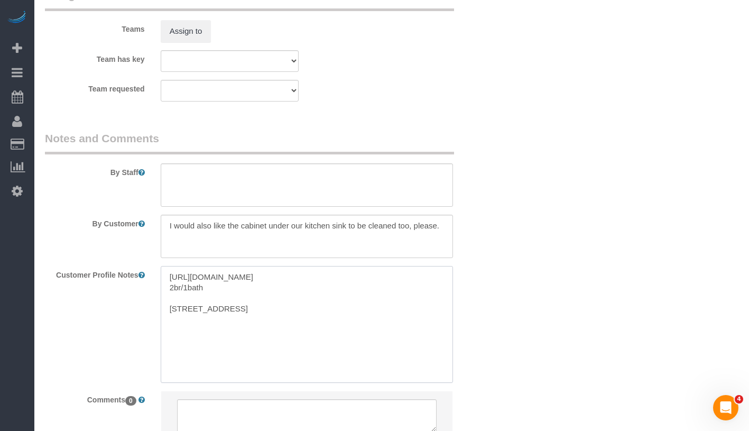
click at [288, 313] on textarea "https://streeteasy.com/property/7681805-251-west-71-street-5d 2br/1bath 292 Wes…" at bounding box center [307, 324] width 292 height 117
paste textarea "3 beds 2 baths"
click at [167, 329] on textarea "https://streeteasy.com/property/7681805-251-west-71-street-5d 2br/1bath 292 Wes…" at bounding box center [307, 324] width 292 height 117
click at [168, 337] on textarea "https://streeteasy.com/property/7681805-251-west-71-street-5d 2br/1bath 292 Wes…" at bounding box center [307, 324] width 292 height 117
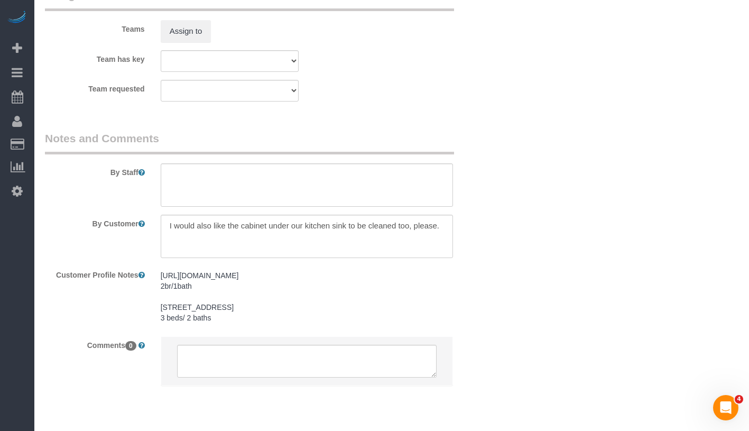
click at [267, 319] on pre "https://streeteasy.com/property/7681805-251-west-71-street-5d 2br/1bath 292 Wes…" at bounding box center [307, 296] width 292 height 53
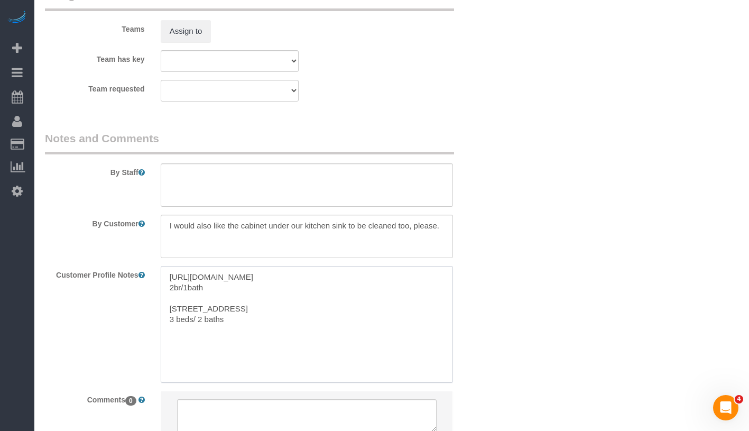
click at [271, 315] on textarea "https://streeteasy.com/property/7681805-251-west-71-street-5d 2br/1bath 292 Wes…" at bounding box center [307, 324] width 292 height 117
paste textarea "900 - 950 sq Ft"
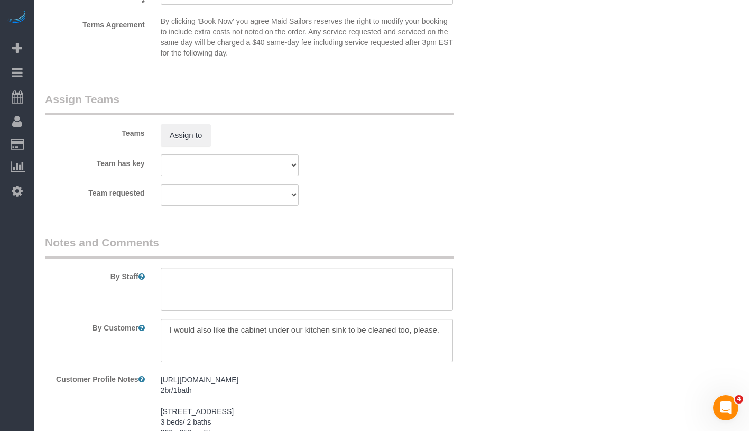
scroll to position [1480, 0]
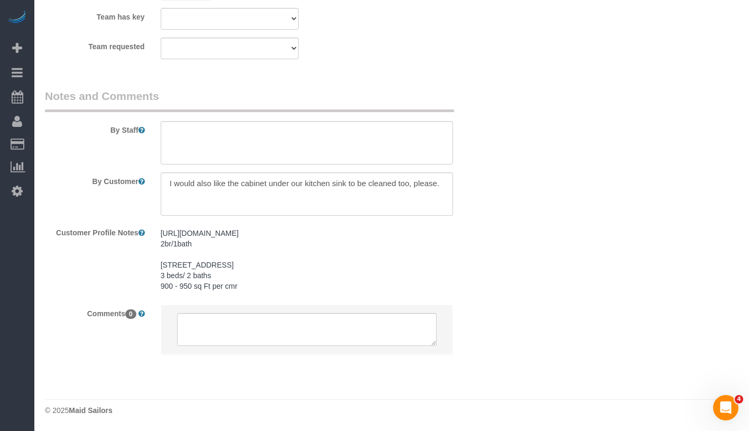
click at [306, 260] on pre "https://streeteasy.com/property/7681805-251-west-71-street-5d 2br/1bath 292 Wes…" at bounding box center [307, 259] width 292 height 63
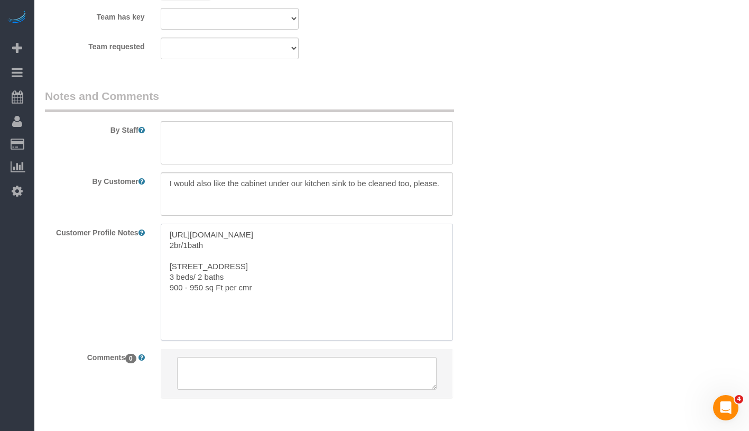
click at [230, 252] on textarea "https://streeteasy.com/property/7681805-251-west-71-street-5d 2br/1bath 292 Wes…" at bounding box center [307, 282] width 292 height 117
paste textarea "https://streeteasy.com/building/292-west-92-street-new_york/4b?utm_campaign=ren…"
drag, startPoint x: 382, startPoint y: 304, endPoint x: 171, endPoint y: 276, distance: 213.2
click at [171, 276] on textarea "https://streeteasy.com/property/7681805-251-west-71-street-5d 2br/1bath https:/…" at bounding box center [307, 282] width 292 height 117
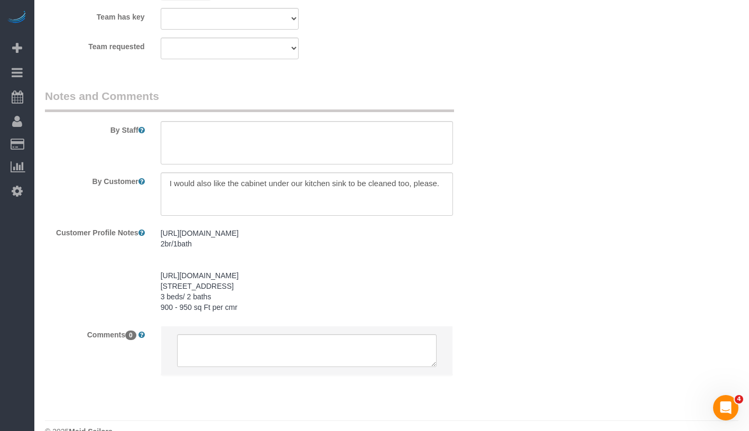
click at [160, 278] on div "https://streeteasy.com/property/7681805-251-west-71-street-5d 2br/1bath https:/…" at bounding box center [307, 271] width 308 height 94
click at [161, 275] on pre "https://streeteasy.com/property/7681805-251-west-71-street-5d 2br/1bath https:/…" at bounding box center [307, 270] width 292 height 85
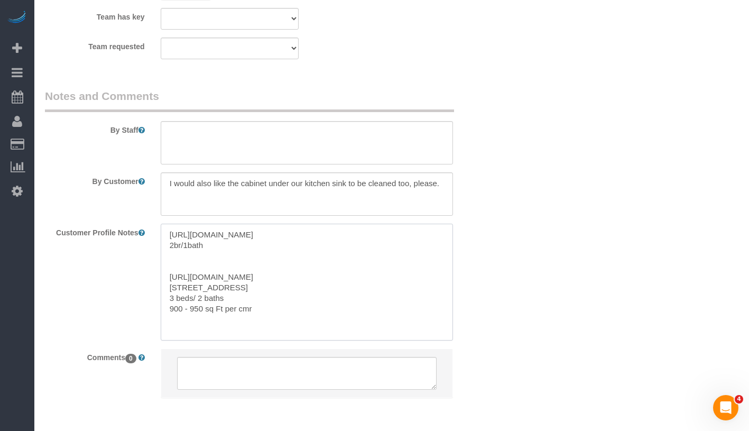
drag, startPoint x: 171, startPoint y: 273, endPoint x: 371, endPoint y: 306, distance: 202.4
click at [371, 306] on textarea "https://streeteasy.com/property/7681805-251-west-71-street-5d 2br/1bath https:/…" at bounding box center [307, 282] width 292 height 117
paste textarea "https://www.bing.com/ck/a?!&&p=142309bd28e2a65fab0a47658989e24eee716182d4914465…"
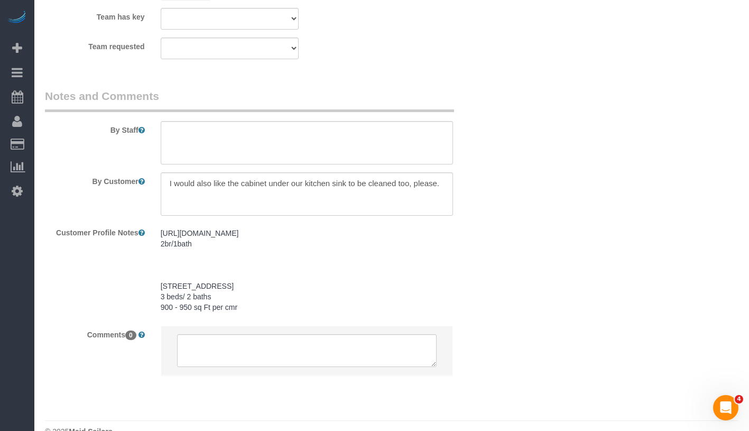
click at [240, 268] on pre "https://streeteasy.com/property/7681805-251-west-71-street-5d 2br/1bath 292 Wes…" at bounding box center [307, 270] width 292 height 85
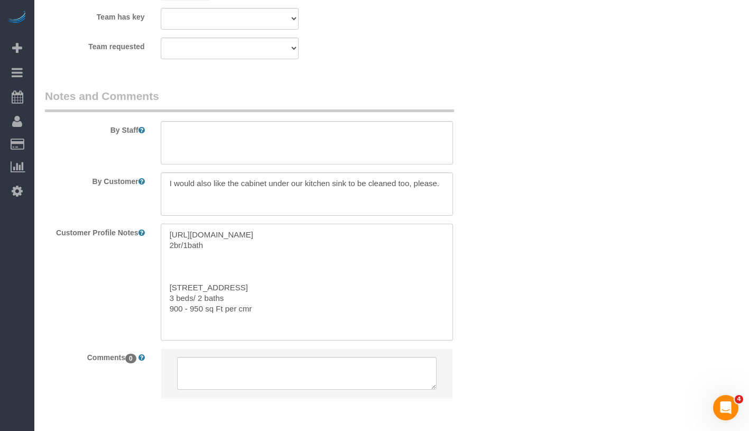
click at [240, 277] on textarea "https://streeteasy.com/property/7681805-251-west-71-street-5d 2br/1bath 292 Wes…" at bounding box center [307, 282] width 292 height 117
paste textarea "https://streeteasy.com/building/292-west-92-street-new_york/4b"
click at [233, 267] on textarea "https://streeteasy.com/property/7681805-251-west-71-street-5d 2br/1bath https:/…" at bounding box center [307, 282] width 292 height 117
type textarea "https://streeteasy.com/property/7681805-251-west-71-street-5d 2br/1bath https:/…"
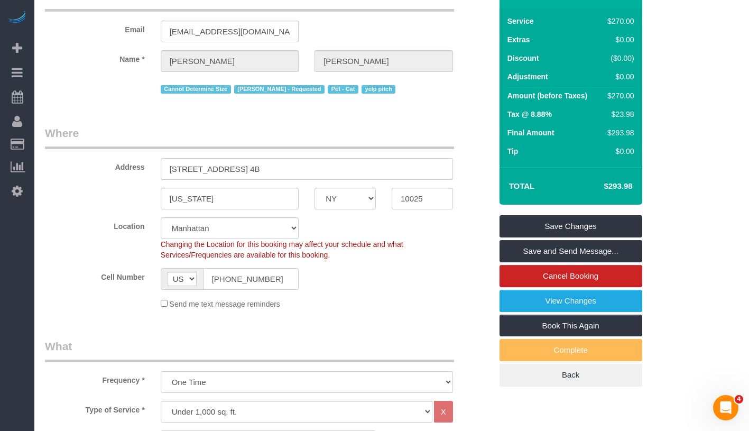
scroll to position [21, 0]
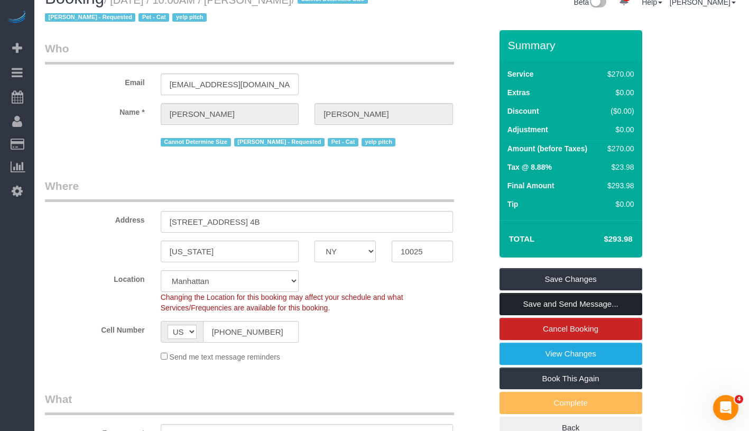
click at [602, 298] on link "Save and Send Message..." at bounding box center [570, 304] width 143 height 22
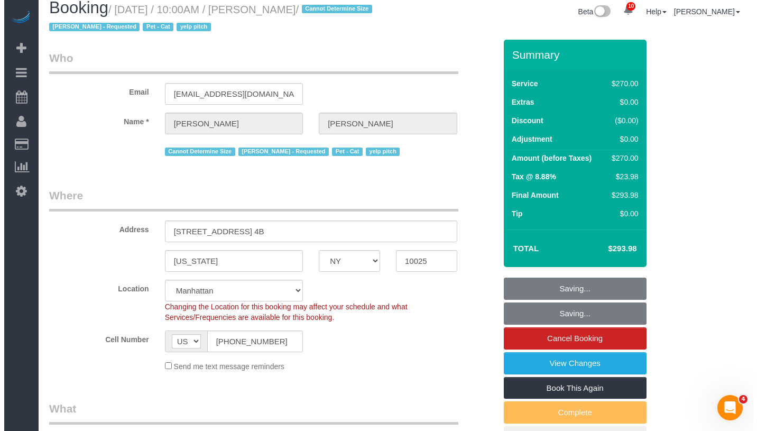
scroll to position [0, 0]
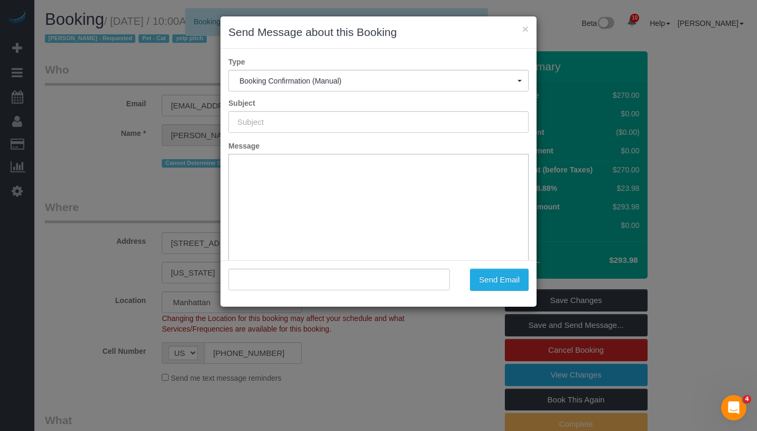
type input "Cleaning Confirmed for 08/22/2025 at 10:00am"
type input ""Syed Husain" <alithelion80@yahoo.com>"
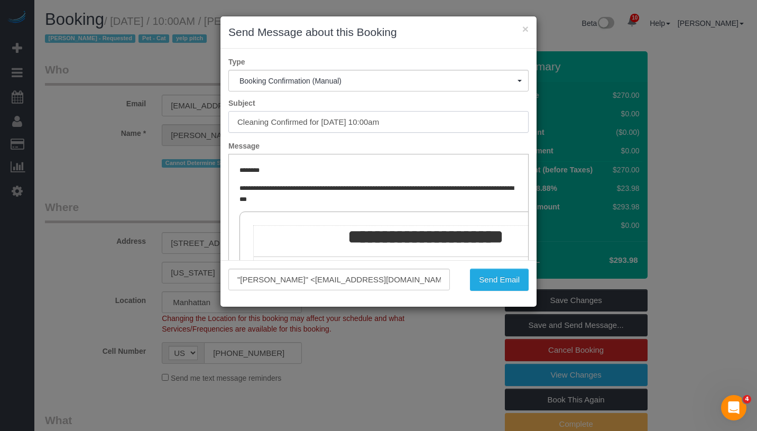
drag, startPoint x: 323, startPoint y: 122, endPoint x: 440, endPoint y: 132, distance: 117.2
click at [440, 132] on input "Cleaning Confirmed for 08/22/2025 at 10:00am" at bounding box center [378, 122] width 300 height 22
click at [504, 281] on button "Send Email" at bounding box center [499, 279] width 59 height 22
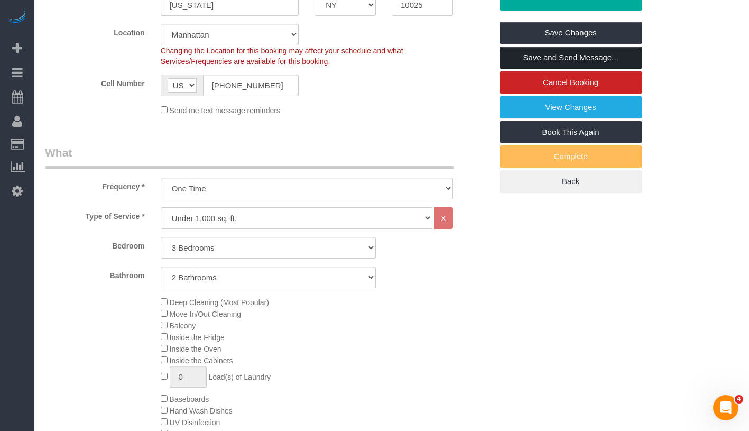
scroll to position [355, 0]
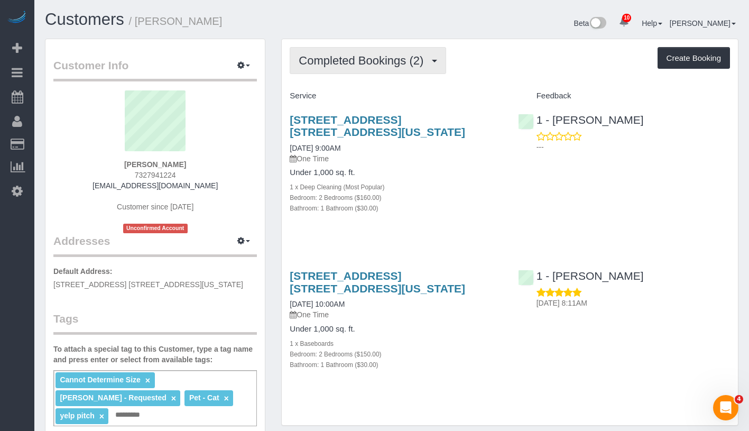
click at [370, 62] on span "Completed Bookings (2)" at bounding box center [364, 60] width 130 height 13
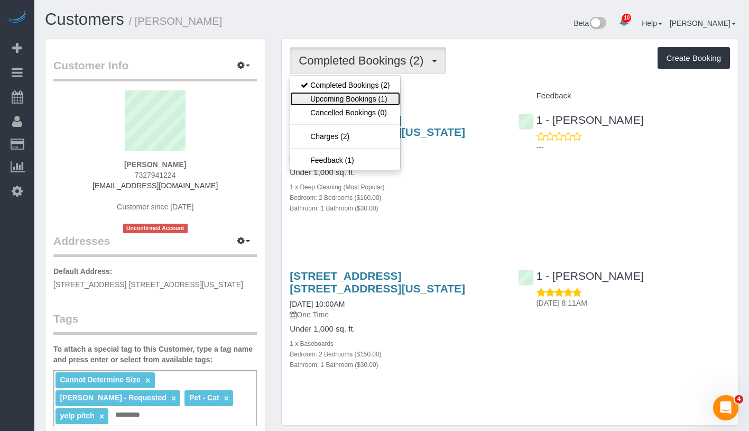
click at [369, 99] on link "Upcoming Bookings (1)" at bounding box center [345, 99] width 110 height 14
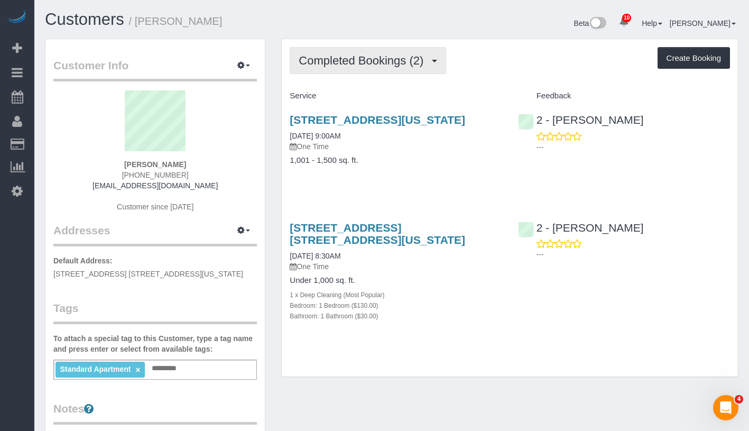
click at [374, 59] on span "Completed Bookings (2)" at bounding box center [364, 60] width 130 height 13
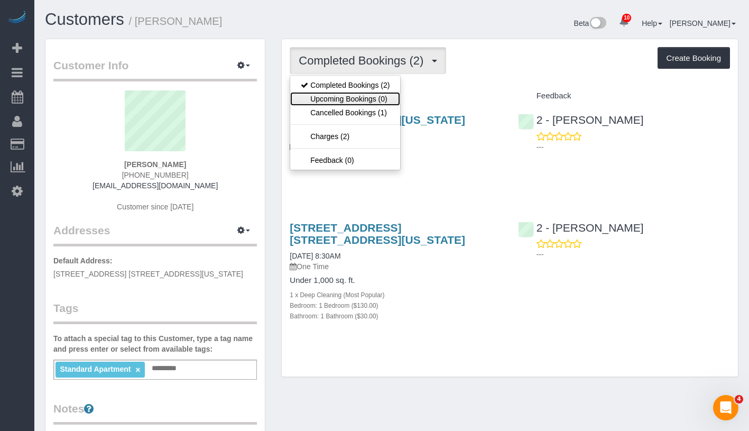
click at [368, 96] on link "Upcoming Bookings (0)" at bounding box center [345, 99] width 110 height 14
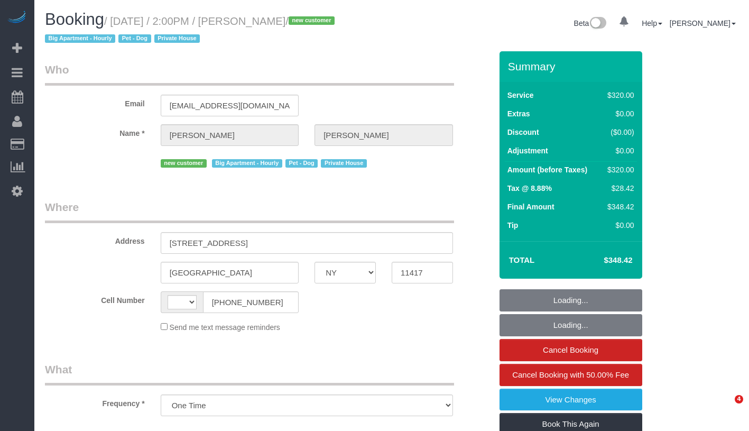
select select "NY"
select select "240"
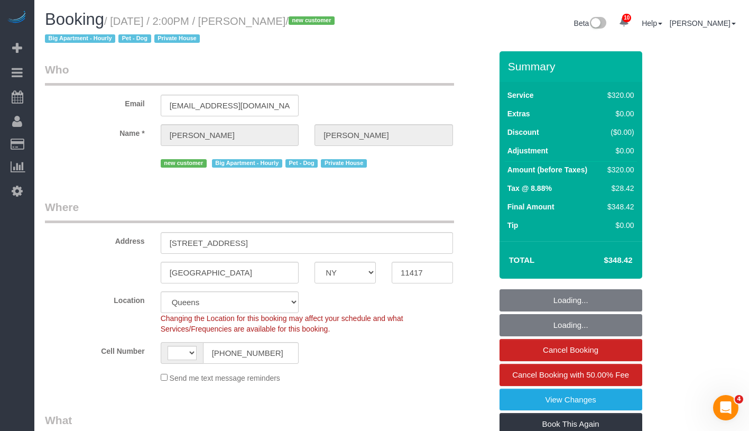
select select "string:stripe-pm_1Rv5G74VGloSiKo7LUHXaEZw"
select select "object:635"
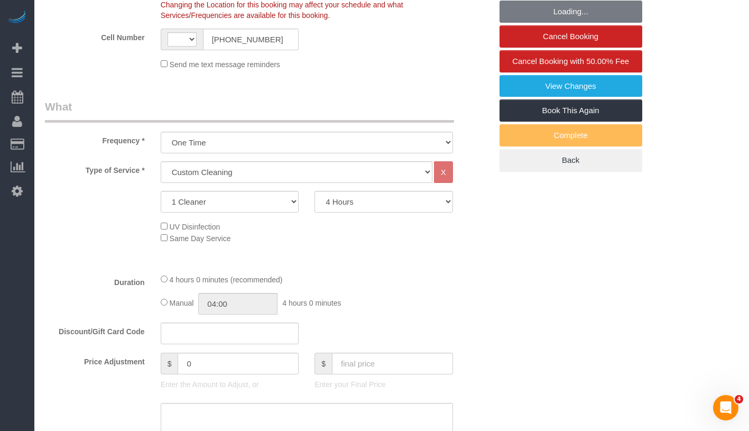
select select "string:[GEOGRAPHIC_DATA]"
select select "spot1"
select select "number:89"
select select "number:90"
select select "number:13"
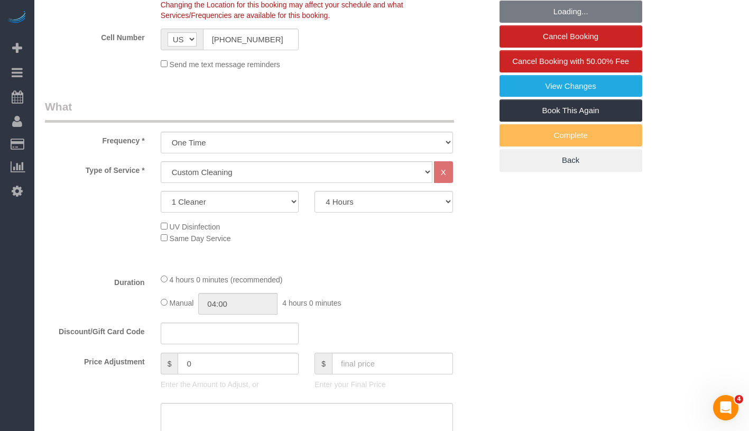
select select "number:5"
